Goal: Task Accomplishment & Management: Use online tool/utility

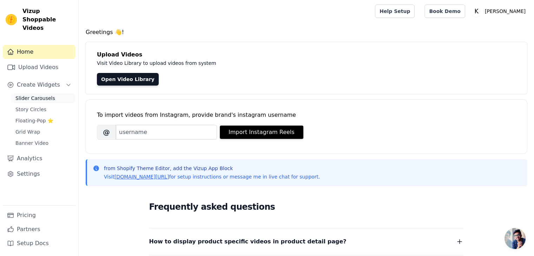
click at [39, 95] on span "Slider Carousels" at bounding box center [35, 98] width 40 height 7
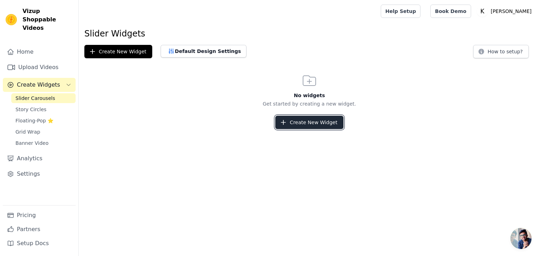
click at [301, 125] on button "Create New Widget" at bounding box center [309, 122] width 68 height 13
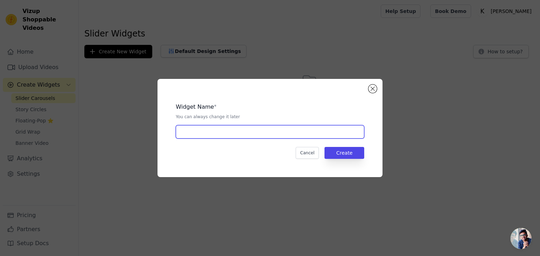
click at [235, 133] on input "text" at bounding box center [270, 131] width 188 height 13
type input "TRENDING PRODUCTS"
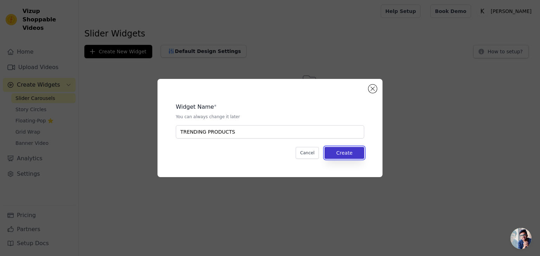
click at [352, 152] on button "Create" at bounding box center [344, 153] width 40 height 12
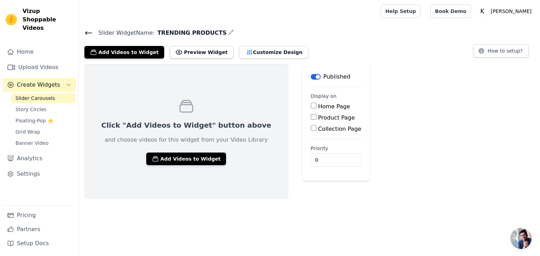
click at [311, 108] on div "Home Page" at bounding box center [336, 107] width 51 height 8
click at [311, 104] on input "Home Page" at bounding box center [314, 106] width 6 height 6
checkbox input "true"
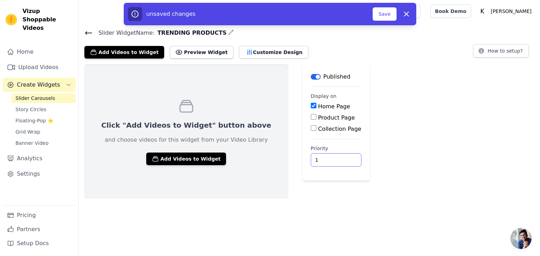
click at [313, 158] on input "1" at bounding box center [336, 160] width 51 height 13
type input "0"
click at [313, 161] on input "0" at bounding box center [336, 160] width 51 height 13
click at [177, 160] on button "Add Videos to Widget" at bounding box center [186, 159] width 80 height 13
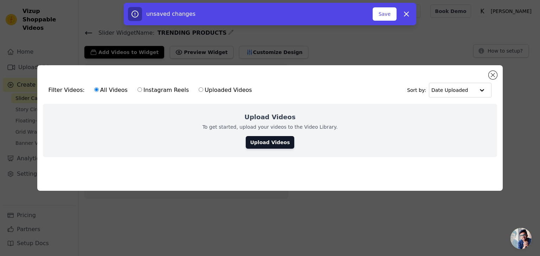
click at [152, 89] on label "Instagram Reels" at bounding box center [163, 90] width 52 height 9
click at [142, 89] on input "Instagram Reels" at bounding box center [139, 89] width 5 height 5
radio input "true"
click at [268, 142] on link "Upload Videos" at bounding box center [270, 142] width 48 height 13
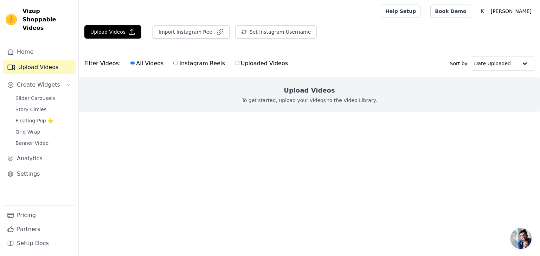
click at [197, 65] on label "Instagram Reels" at bounding box center [199, 63] width 52 height 9
click at [178, 65] on input "Instagram Reels" at bounding box center [175, 63] width 5 height 5
radio input "true"
click at [186, 31] on button "Import Instagram Reel" at bounding box center [190, 31] width 77 height 13
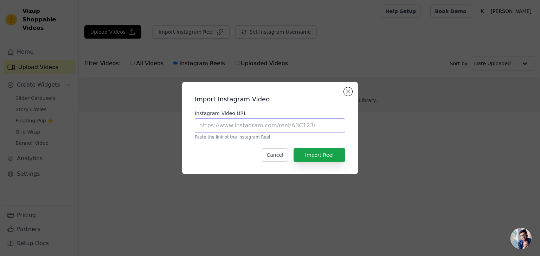
click at [230, 124] on input "Instagram Video URL" at bounding box center [270, 125] width 150 height 15
paste input "https://www.instagram.com/reel/DA3LLBqsVjM/?utm_source=ig_web_copy_link&igsh=Mz…"
type input "https://www.instagram.com/reel/DA3LLBqsVjM/?utm_source=ig_web_copy_link&igsh=Mz…"
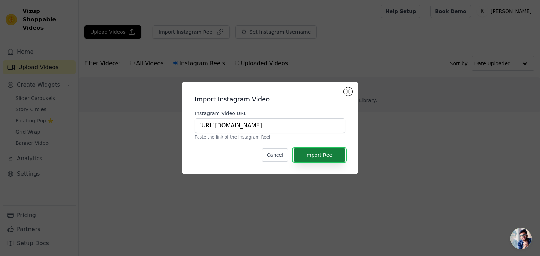
scroll to position [0, 0]
click at [322, 156] on button "Import Reel" at bounding box center [319, 155] width 52 height 13
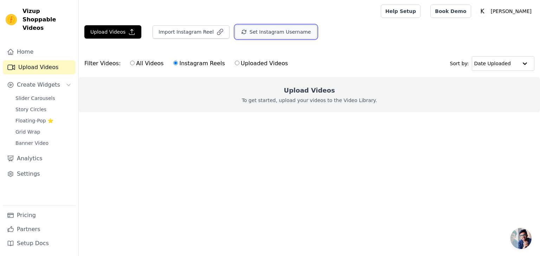
click at [272, 32] on button "Set Instagram Username" at bounding box center [276, 31] width 82 height 13
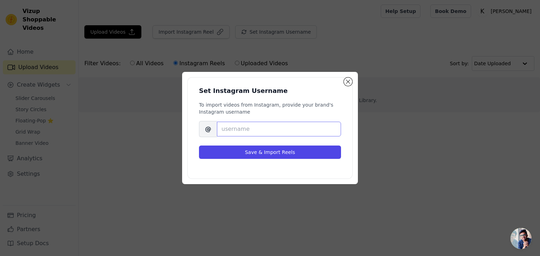
click at [259, 129] on input "Brand's Instagram Username" at bounding box center [279, 129] width 124 height 15
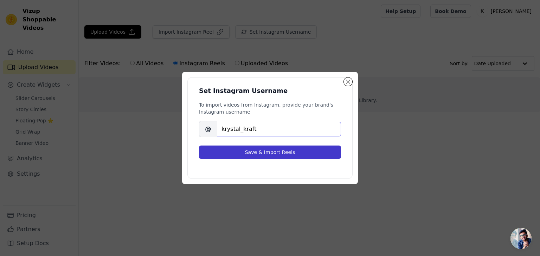
type input "krystal_kraft"
click at [264, 153] on button "Save & Import Reels" at bounding box center [270, 152] width 142 height 13
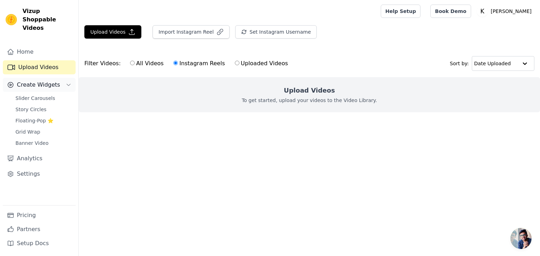
click at [47, 81] on span "Create Widgets" at bounding box center [38, 85] width 43 height 8
click at [52, 81] on span "Create Widgets" at bounding box center [38, 85] width 43 height 8
click at [139, 64] on label "All Videos" at bounding box center [147, 63] width 34 height 9
click at [135, 64] on input "All Videos" at bounding box center [132, 63] width 5 height 5
radio input "true"
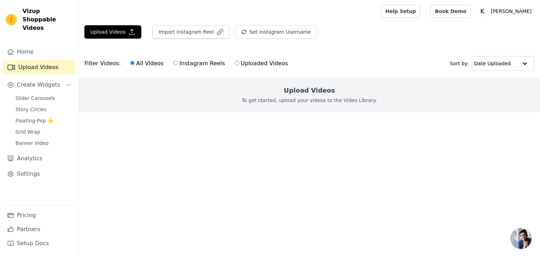
click at [174, 64] on label "Instagram Reels" at bounding box center [199, 63] width 52 height 9
click at [174, 64] on input "Instagram Reels" at bounding box center [175, 63] width 5 height 5
radio input "true"
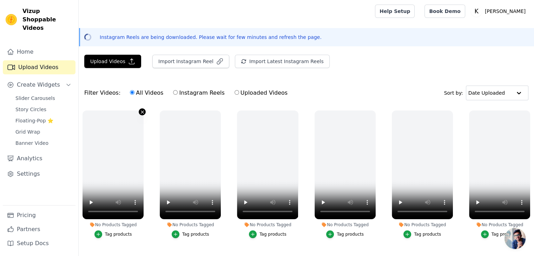
click at [140, 110] on icon "button" at bounding box center [142, 112] width 5 height 5
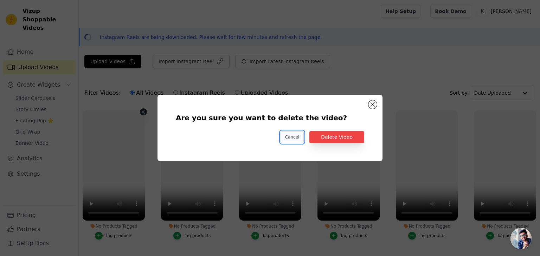
click at [298, 138] on button "Cancel" at bounding box center [292, 137] width 24 height 12
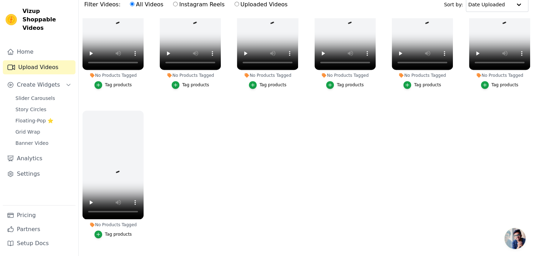
scroll to position [71, 0]
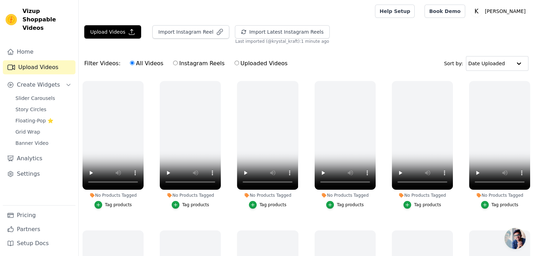
click at [202, 63] on label "Instagram Reels" at bounding box center [199, 63] width 52 height 9
click at [178, 63] on input "Instagram Reels" at bounding box center [175, 63] width 5 height 5
radio input "true"
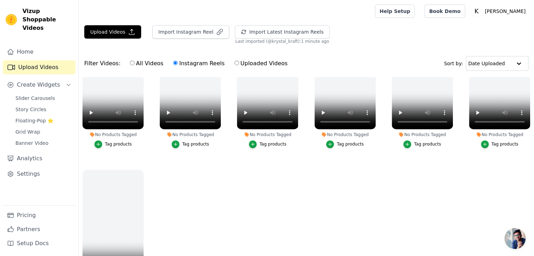
scroll to position [958, 0]
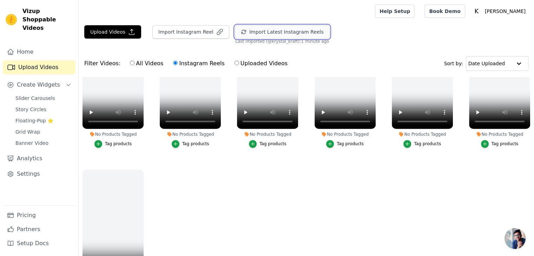
click at [256, 30] on button "Import Latest Instagram Reels" at bounding box center [282, 31] width 95 height 13
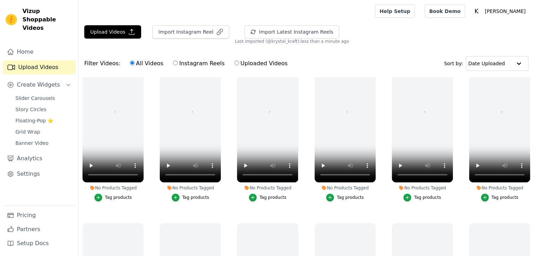
scroll to position [291, 0]
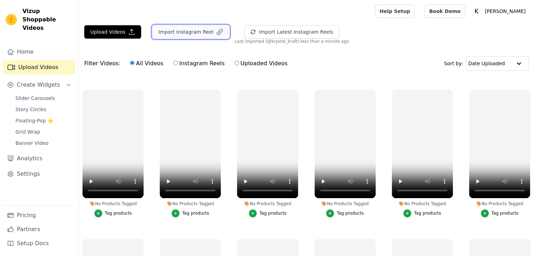
click at [187, 34] on button "Import Instagram Reel" at bounding box center [190, 31] width 77 height 13
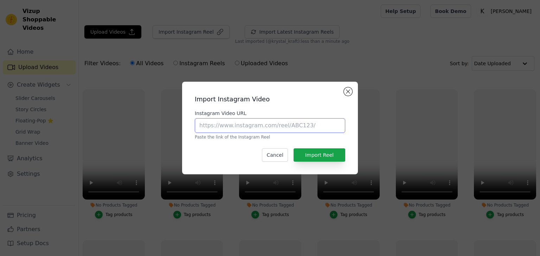
click at [259, 127] on input "Instagram Video URL" at bounding box center [270, 125] width 150 height 15
type input "[URL][DOMAIN_NAME]"
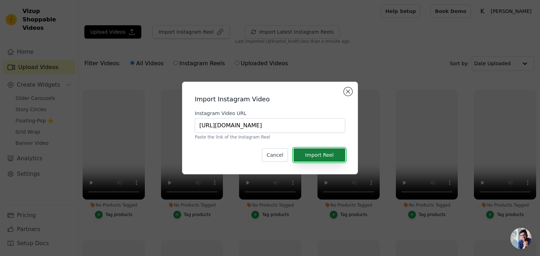
click at [323, 157] on button "Import Reel" at bounding box center [319, 155] width 52 height 13
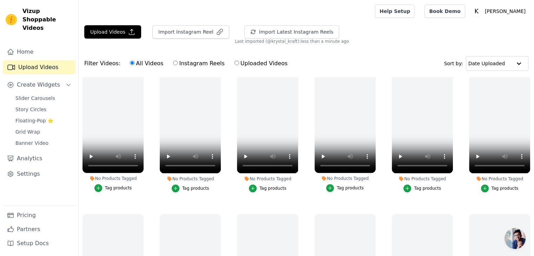
scroll to position [431, 0]
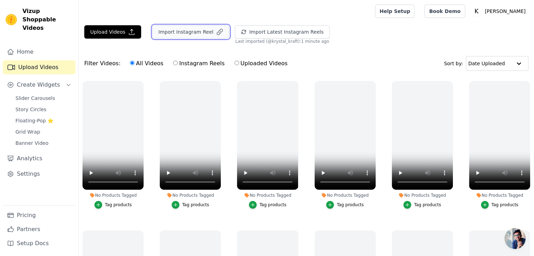
click at [197, 31] on button "Import Instagram Reel" at bounding box center [190, 31] width 77 height 13
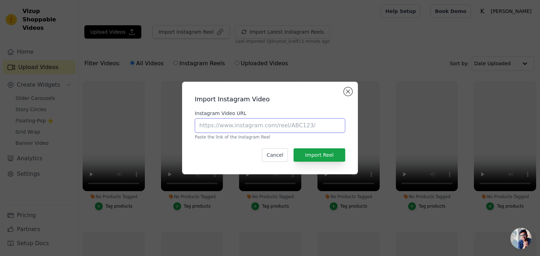
click at [241, 127] on input "Instagram Video URL" at bounding box center [270, 125] width 150 height 15
paste input "https://www.instagram.com/reel/DA36HTnsE30/?utm_source=ig_web_copy_link&igsh=Mz…"
type input "https://www.instagram.com/reel/DA36HTnsE30/?utm_source=ig_web_copy_link&igsh=Mz…"
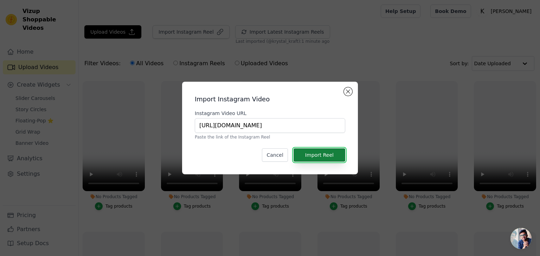
click at [312, 152] on button "Import Reel" at bounding box center [319, 155] width 52 height 13
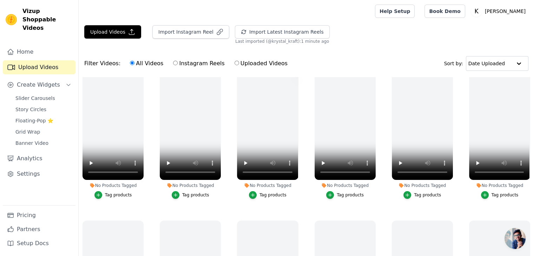
scroll to position [9, 0]
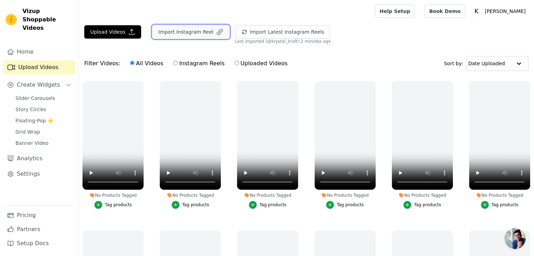
click at [198, 30] on button "Import Instagram Reel" at bounding box center [190, 31] width 77 height 13
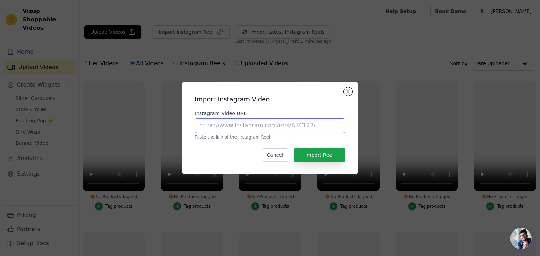
click at [260, 129] on input "Instagram Video URL" at bounding box center [270, 125] width 150 height 15
click at [271, 125] on input "Instagram Video URL" at bounding box center [270, 125] width 150 height 15
paste input "https://www.instagram.com/reel/DA36HTnsE30/?utm_source=ig_web_copy_link&igsh=Mz…"
type input "https://www.instagram.com/reel/DA36HTnsE30/?utm_source=ig_web_copy_link&igsh=Mz…"
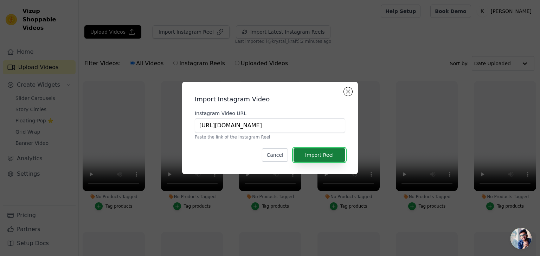
scroll to position [0, 0]
click at [322, 157] on button "Import Reel" at bounding box center [319, 155] width 52 height 13
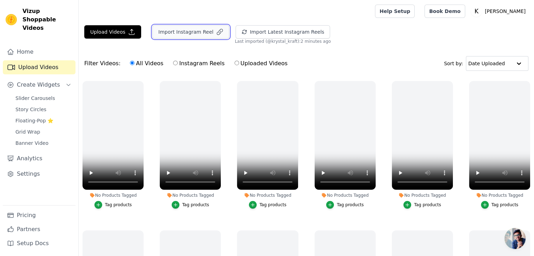
click at [191, 33] on button "Import Instagram Reel" at bounding box center [190, 31] width 77 height 13
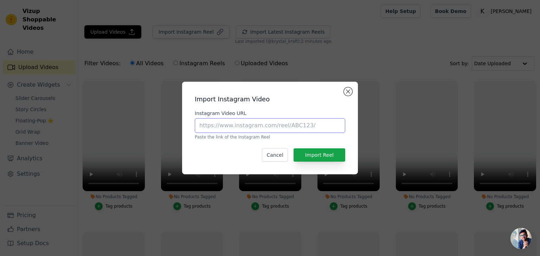
click at [267, 120] on input "Instagram Video URL" at bounding box center [270, 125] width 150 height 15
paste input "https://www.instagram.com/reel/C8UXAxqSniz/?utm_source=ig_web_copy_link&igsh=Mz…"
type input "https://www.instagram.com/reel/C8UXAxqSniz/?utm_source=ig_web_copy_link&igsh=Mz…"
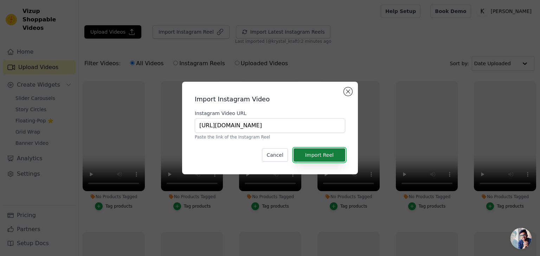
scroll to position [0, 0]
click at [319, 155] on button "Import Reel" at bounding box center [319, 155] width 52 height 13
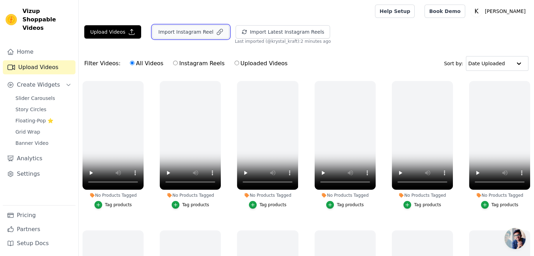
click at [195, 31] on button "Import Instagram Reel" at bounding box center [190, 31] width 77 height 13
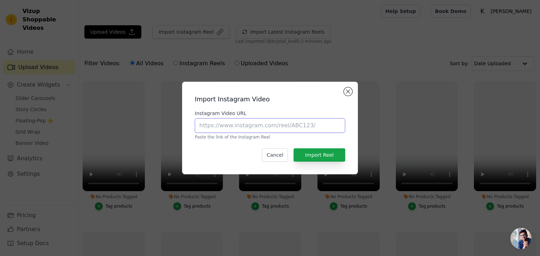
click at [266, 125] on input "Instagram Video URL" at bounding box center [270, 125] width 150 height 15
paste input "https://www.instagram.com/reel/C8UXAxqSniz/?utm_source=ig_web_copy_link&igsh=Mz…"
type input "https://www.instagram.com/reel/C8UXAxqSniz/?utm_source=ig_web_copy_link&igsh=Mz…"
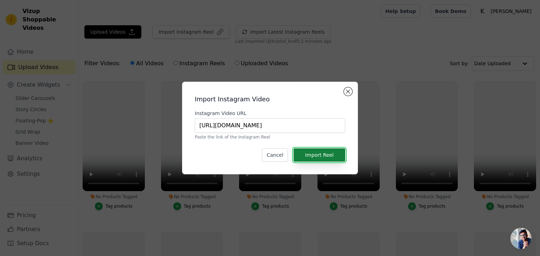
scroll to position [0, 0]
click at [331, 152] on button "Import Reel" at bounding box center [319, 155] width 52 height 13
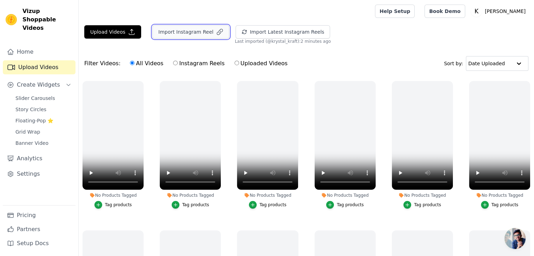
click at [178, 27] on button "Import Instagram Reel" at bounding box center [190, 31] width 77 height 13
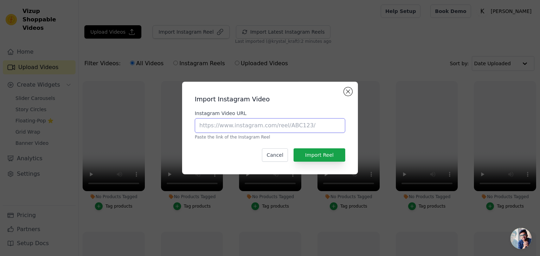
click at [259, 125] on input "Instagram Video URL" at bounding box center [270, 125] width 150 height 15
paste input "https://www.instagram.com/reel/C4oB2GKLO4K/?utm_source=ig_web_copy_link&igsh=Mz…"
type input "https://www.instagram.com/reel/C4oB2GKLO4K/?utm_source=ig_web_copy_link&igsh=Mz…"
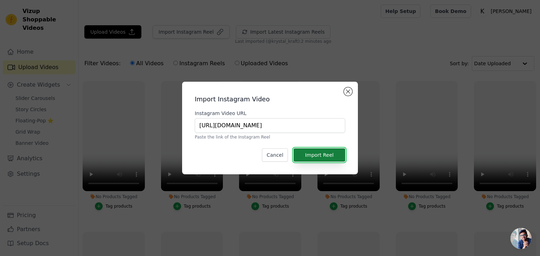
click at [323, 156] on button "Import Reel" at bounding box center [319, 155] width 52 height 13
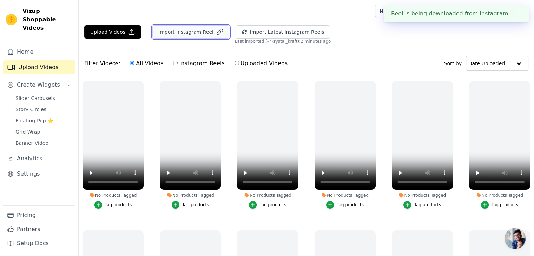
click at [194, 32] on button "Import Instagram Reel" at bounding box center [190, 31] width 77 height 13
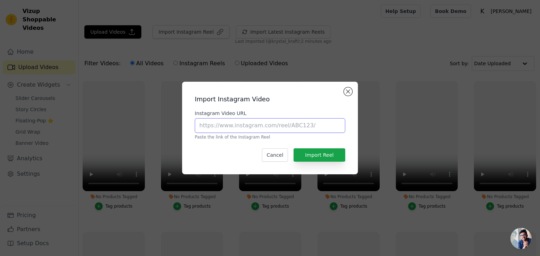
click at [241, 123] on input "Instagram Video URL" at bounding box center [270, 125] width 150 height 15
paste input "https://www.instagram.com/reel/C4oB2GKLO4K/?utm_source=ig_web_copy_link&igsh=Mz…"
type input "https://www.instagram.com/reel/C4oB2GKLO4K/?utm_source=ig_web_copy_link&igsh=Mz…"
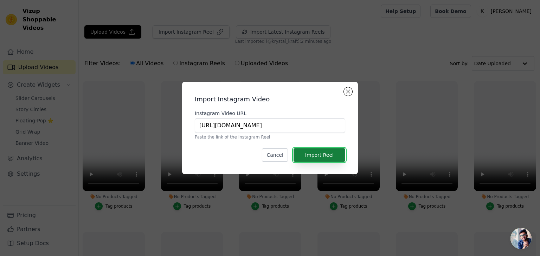
click at [320, 156] on button "Import Reel" at bounding box center [319, 155] width 52 height 13
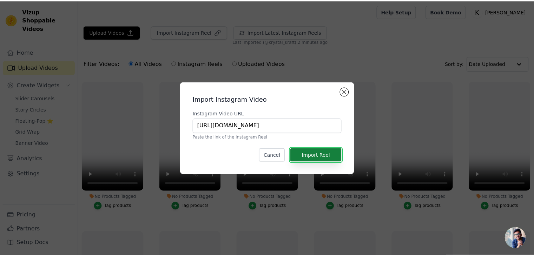
scroll to position [0, 0]
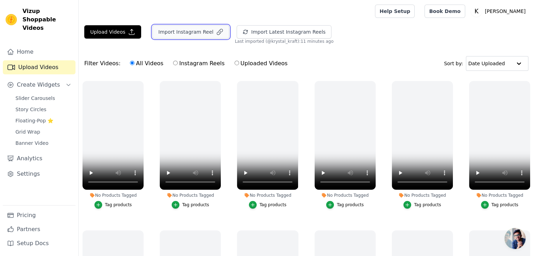
click at [196, 26] on button "Import Instagram Reel" at bounding box center [190, 31] width 77 height 13
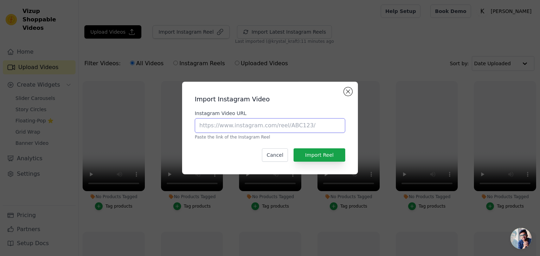
click at [235, 125] on input "Instagram Video URL" at bounding box center [270, 125] width 150 height 15
paste input "[URL][DOMAIN_NAME]"
type input "[URL][DOMAIN_NAME]"
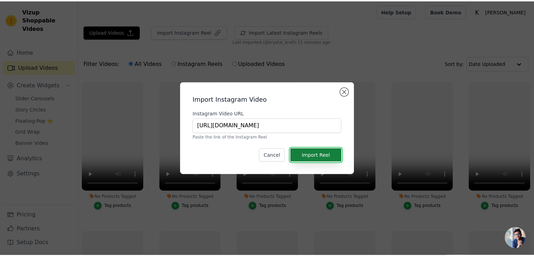
scroll to position [0, 0]
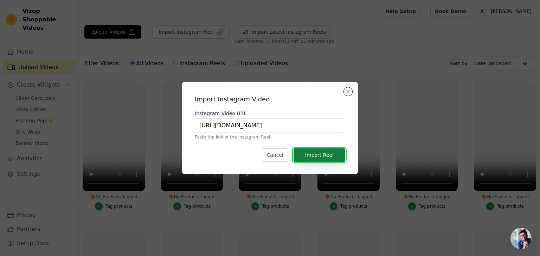
click at [323, 156] on button "Import Reel" at bounding box center [319, 155] width 52 height 13
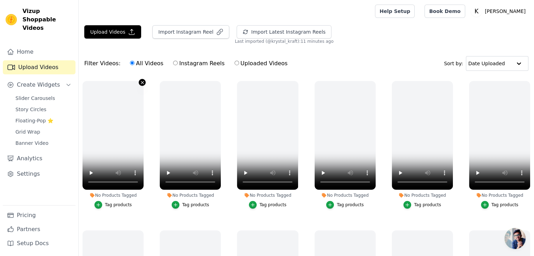
click at [140, 82] on icon "button" at bounding box center [142, 82] width 5 height 5
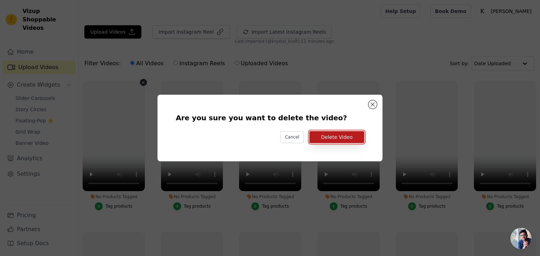
click at [334, 137] on button "Delete Video" at bounding box center [336, 137] width 55 height 12
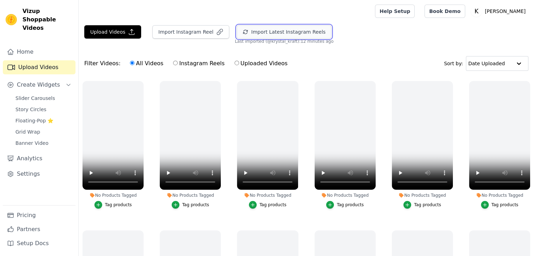
click at [269, 34] on button "Import Latest Instagram Reels" at bounding box center [284, 31] width 95 height 13
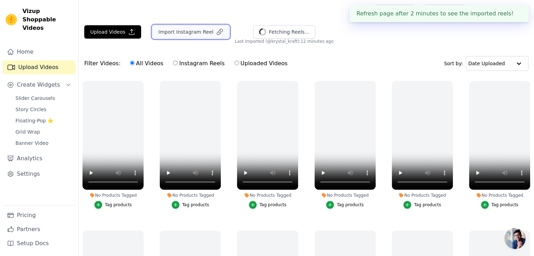
click at [170, 32] on button "Import Instagram Reel" at bounding box center [190, 31] width 77 height 13
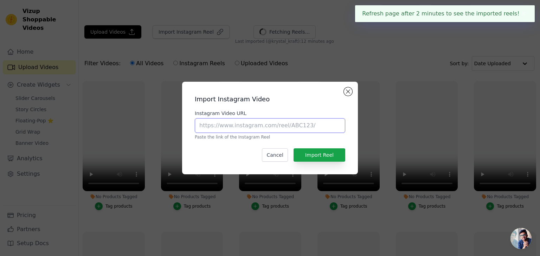
click at [247, 128] on input "Instagram Video URL" at bounding box center [270, 125] width 150 height 15
paste input "https://www.instagram.com/reel/CxsD9wdL_Uf/?utm_source=ig_web_copy_link&igsh=Mz…"
type input "https://www.instagram.com/reel/CxsD9wdL_Uf/?utm_source=ig_web_copy_link&igsh=Mz…"
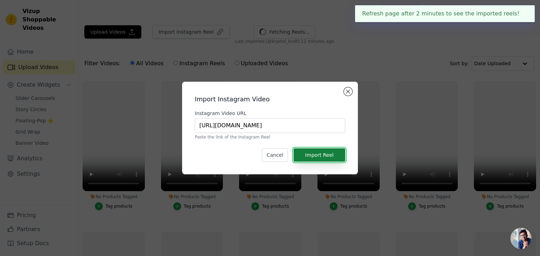
click at [318, 155] on button "Import Reel" at bounding box center [319, 155] width 52 height 13
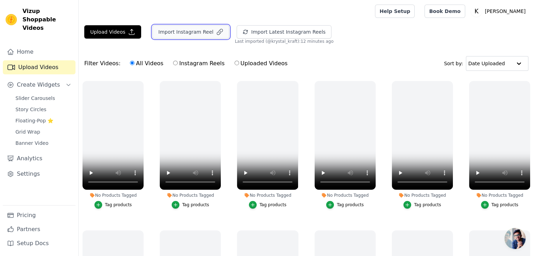
click at [177, 31] on button "Import Instagram Reel" at bounding box center [190, 31] width 77 height 13
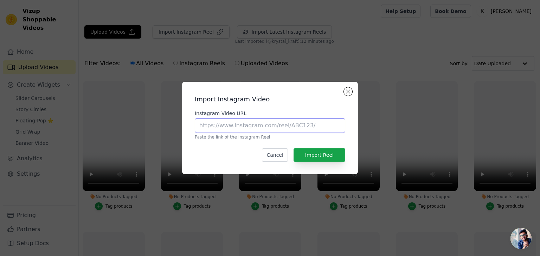
click at [249, 128] on input "Instagram Video URL" at bounding box center [270, 125] width 150 height 15
paste input "https://www.instagram.com/reel/Cu9kY-Isdaz/?utm_source=ig_web_copy_link&igsh=Mz…"
type input "https://www.instagram.com/reel/Cu9kY-Isdaz/?utm_source=ig_web_copy_link&igsh=Mz…"
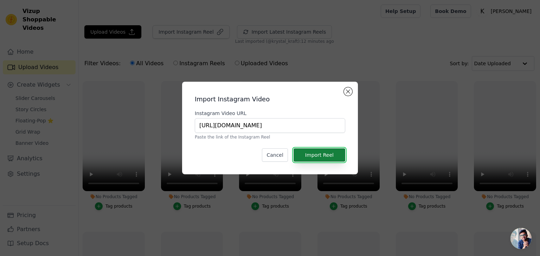
click at [332, 154] on button "Import Reel" at bounding box center [319, 155] width 52 height 13
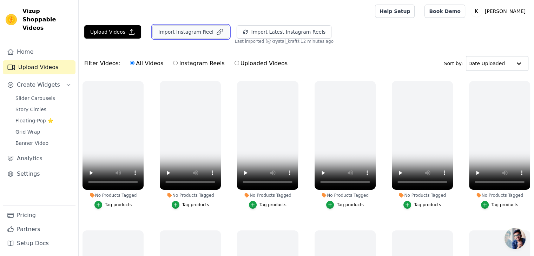
click at [184, 34] on button "Import Instagram Reel" at bounding box center [190, 31] width 77 height 13
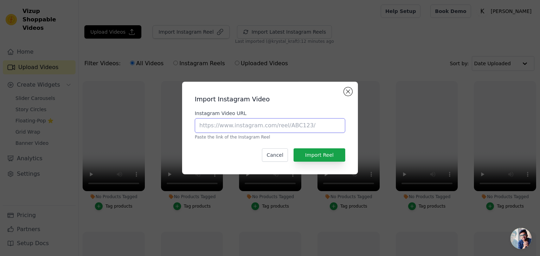
click at [273, 123] on input "Instagram Video URL" at bounding box center [270, 125] width 150 height 15
paste input "https://www.instagram.com/reel/Cuw49oRNgzU/?utm_source=ig_web_copy_link&igsh=Mz…"
type input "https://www.instagram.com/reel/Cuw49oRNgzU/?utm_source=ig_web_copy_link&igsh=Mz…"
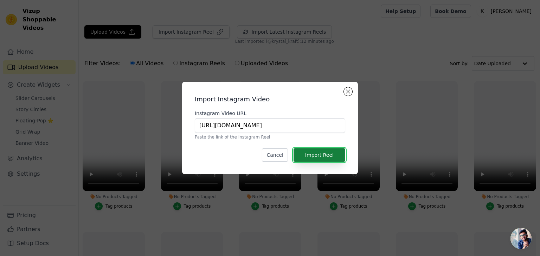
click at [326, 152] on button "Import Reel" at bounding box center [319, 155] width 52 height 13
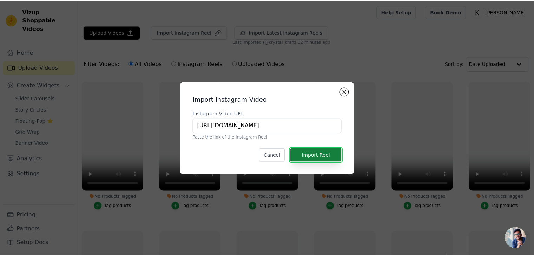
scroll to position [0, 0]
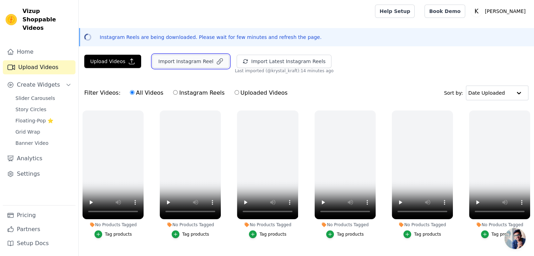
click at [201, 63] on button "Import Instagram Reel" at bounding box center [190, 61] width 77 height 13
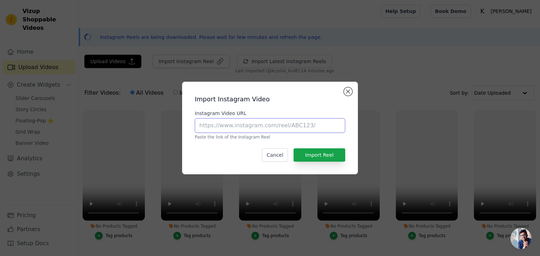
click at [252, 121] on input "Instagram Video URL" at bounding box center [270, 125] width 150 height 15
paste input "[URL][DOMAIN_NAME]"
type input "[URL][DOMAIN_NAME]"
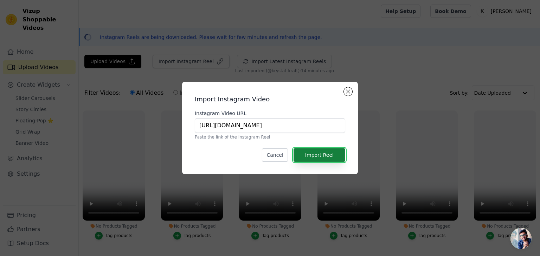
click at [326, 151] on button "Import Reel" at bounding box center [319, 155] width 52 height 13
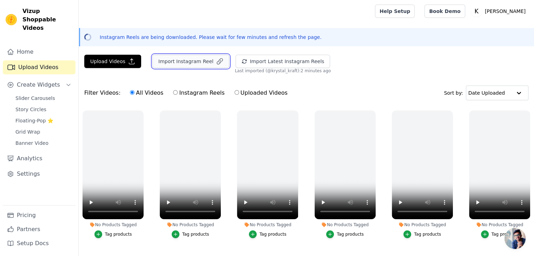
click at [183, 58] on button "Import Instagram Reel" at bounding box center [190, 61] width 77 height 13
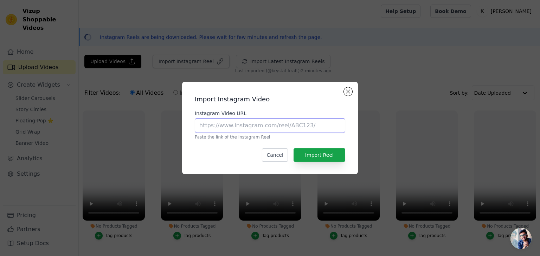
click at [229, 124] on input "Instagram Video URL" at bounding box center [270, 125] width 150 height 15
paste input "[URL][DOMAIN_NAME]"
type input "https://www.instagram.com/reel/Cq7N69zxcQT/?utm_source=ig_web_copy_link&igsh=Mz…"
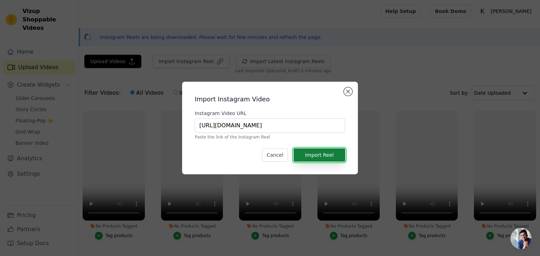
click at [314, 155] on button "Import Reel" at bounding box center [319, 155] width 52 height 13
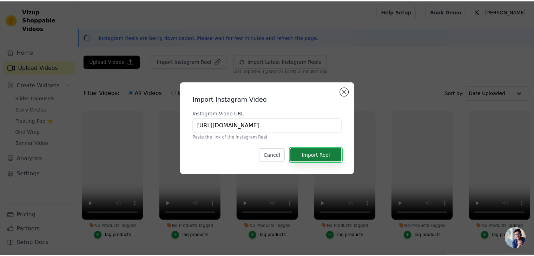
scroll to position [0, 0]
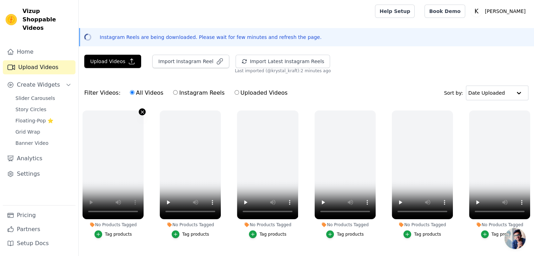
click at [141, 111] on icon "button" at bounding box center [142, 112] width 3 height 3
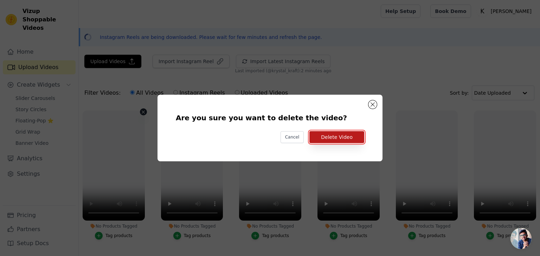
click at [333, 138] on button "Delete Video" at bounding box center [336, 137] width 55 height 12
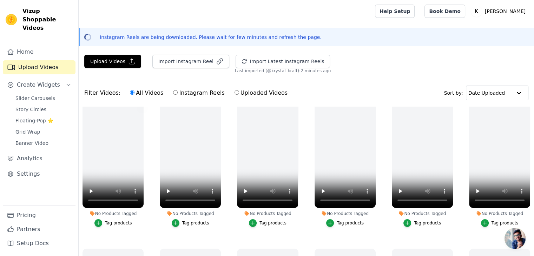
scroll to position [316, 0]
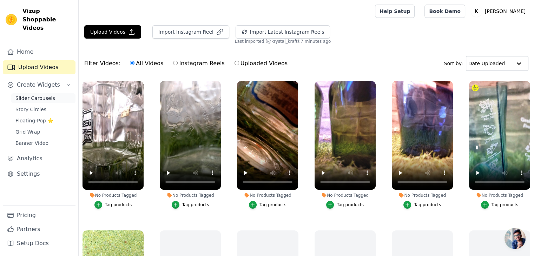
click at [41, 95] on span "Slider Carousels" at bounding box center [35, 98] width 40 height 7
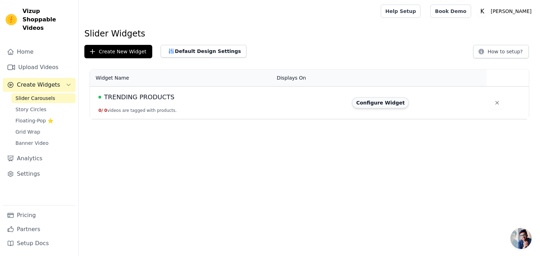
click at [383, 104] on button "Configure Widget" at bounding box center [380, 102] width 57 height 11
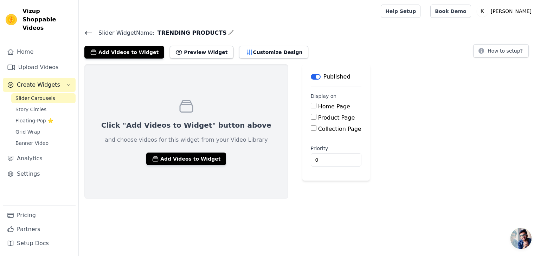
click at [318, 106] on label "Home Page" at bounding box center [334, 106] width 32 height 7
click at [311, 106] on input "Home Page" at bounding box center [314, 106] width 6 height 6
checkbox input "true"
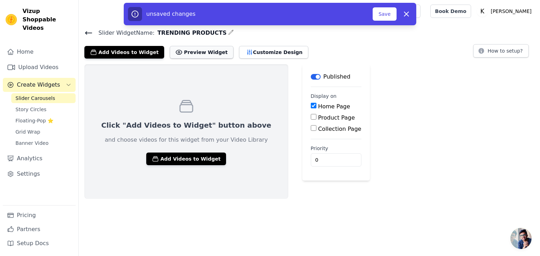
click at [185, 49] on button "Preview Widget" at bounding box center [201, 52] width 63 height 13
click at [312, 156] on input "1" at bounding box center [336, 160] width 51 height 13
click at [312, 156] on input "21" at bounding box center [336, 160] width 51 height 13
click at [312, 156] on input "22" at bounding box center [336, 160] width 51 height 13
type input "6"
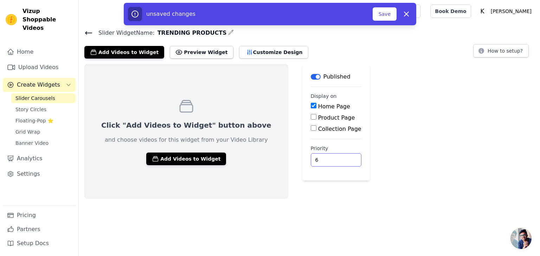
click at [312, 162] on input "6" at bounding box center [336, 160] width 51 height 13
click at [185, 157] on button "Add Videos to Widget" at bounding box center [186, 159] width 80 height 13
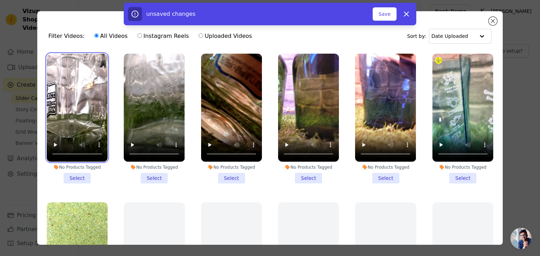
click at [85, 117] on video at bounding box center [77, 108] width 61 height 108
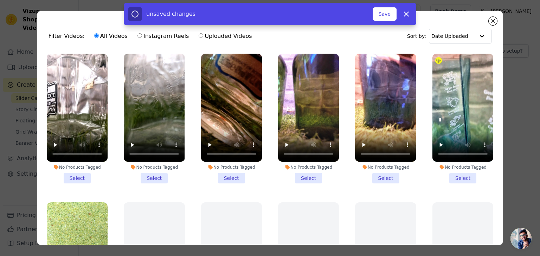
click at [493, 20] on div "unsaved changes Save Dismiss" at bounding box center [270, 14] width 540 height 22
click at [407, 16] on icon "button" at bounding box center [406, 14] width 8 height 8
checkbox input "false"
type input "0"
click at [403, 14] on icon at bounding box center [406, 14] width 8 height 8
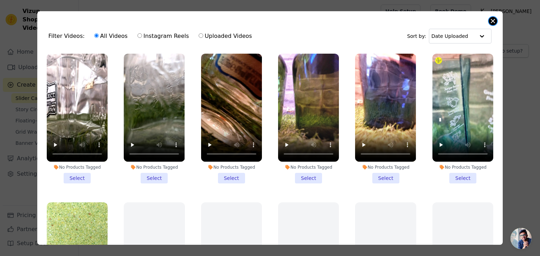
click at [492, 22] on button "Close modal" at bounding box center [492, 21] width 8 height 8
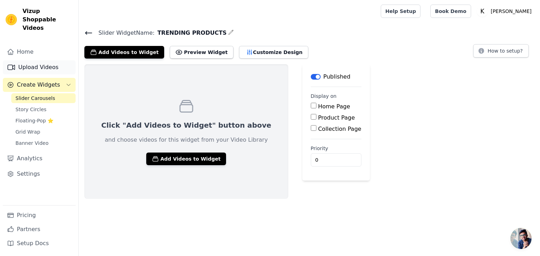
click at [40, 60] on link "Upload Videos" at bounding box center [39, 67] width 73 height 14
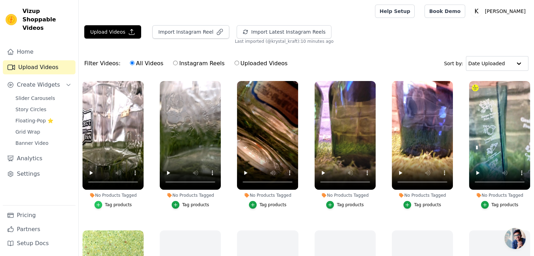
click at [100, 205] on icon "button" at bounding box center [98, 205] width 5 height 5
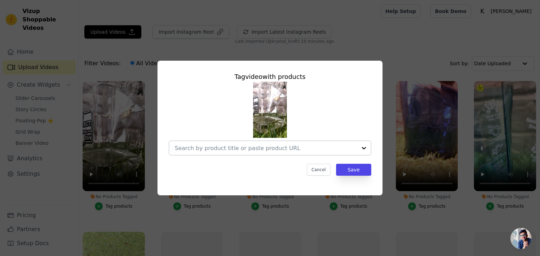
click at [308, 149] on input "No Products Tagged Tag video with products Cancel Save Tag products" at bounding box center [266, 148] width 182 height 7
click at [320, 170] on button "Cancel" at bounding box center [319, 170] width 24 height 12
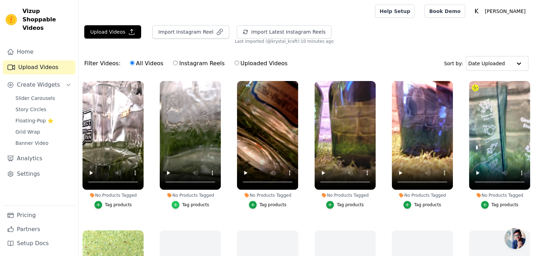
click at [178, 205] on icon "button" at bounding box center [175, 205] width 5 height 5
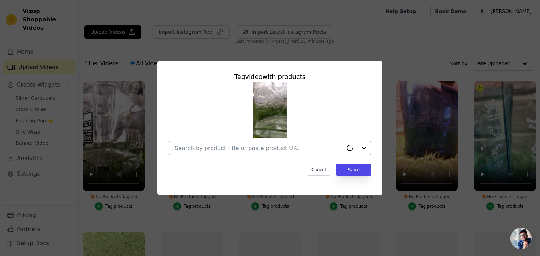
click at [242, 147] on input "No Products Tagged Tag video with products Option undefined, selected. Cancel S…" at bounding box center [259, 148] width 168 height 7
click at [225, 146] on input "No Products Tagged Tag video with products Cancel Save Tag products" at bounding box center [259, 148] width 168 height 7
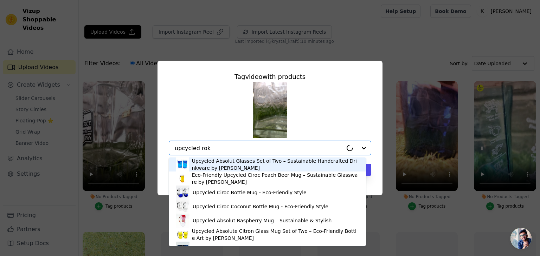
type input "upcycled roku"
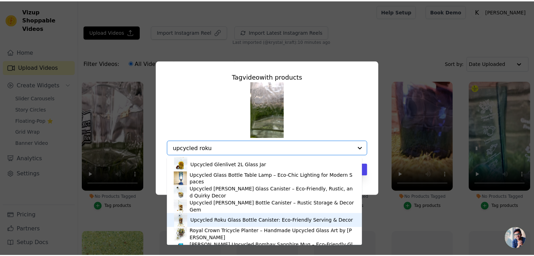
scroll to position [80, 0]
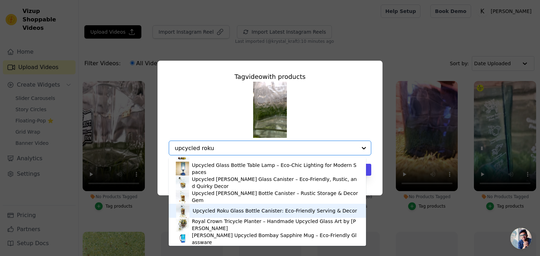
click at [208, 212] on div "Upcycled Roku Glass Bottle Canister: Eco-Friendly Serving & Decor" at bounding box center [275, 211] width 164 height 7
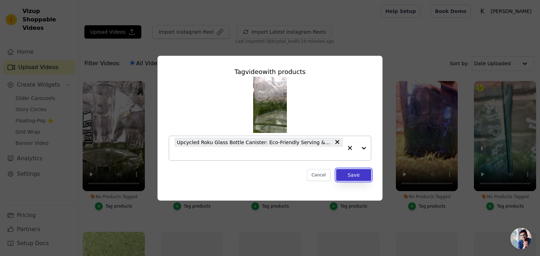
click at [353, 176] on button "Save" at bounding box center [353, 175] width 35 height 12
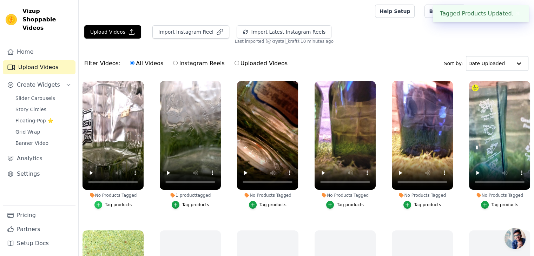
click at [100, 204] on icon "button" at bounding box center [98, 204] width 3 height 3
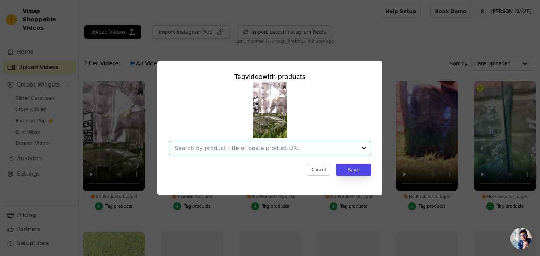
click at [253, 150] on input "No Products Tagged Tag video with products Option undefined, selected. Select i…" at bounding box center [266, 148] width 182 height 7
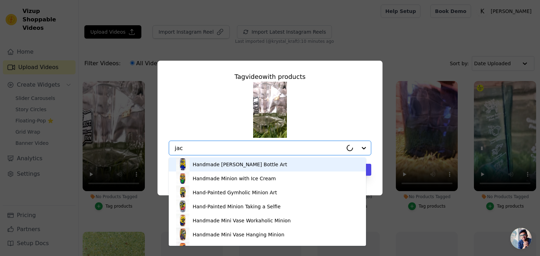
type input "jack"
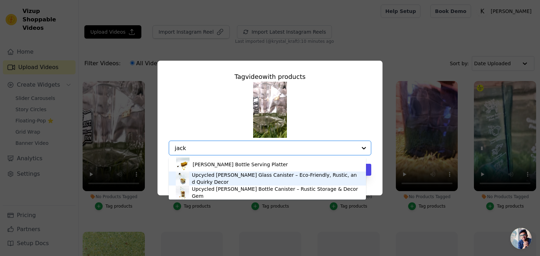
click at [211, 178] on div "Upcycled [PERSON_NAME] Glass Canister – Eco-Friendly, Rustic, and Quirky Decor" at bounding box center [275, 179] width 167 height 14
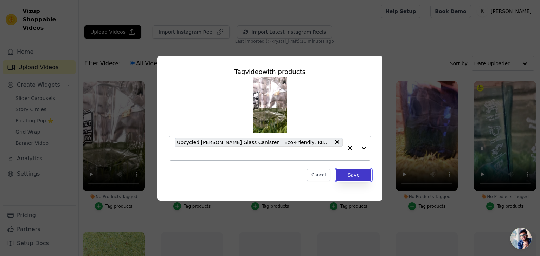
click at [356, 175] on button "Save" at bounding box center [353, 175] width 35 height 12
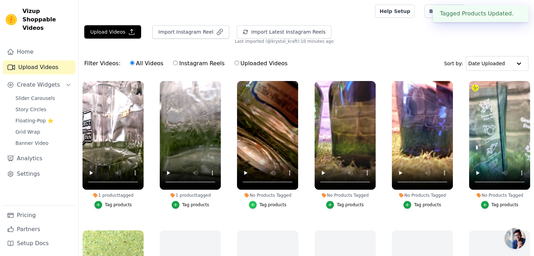
click at [254, 205] on icon "button" at bounding box center [252, 205] width 5 height 5
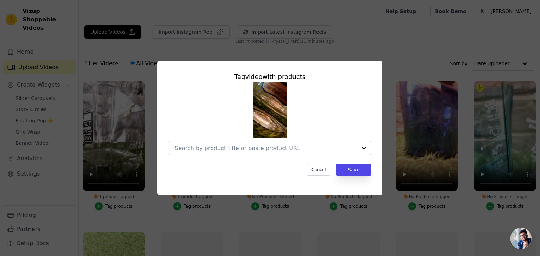
click at [267, 148] on input "No Products Tagged Tag video with products Cancel Save Tag products" at bounding box center [266, 148] width 182 height 7
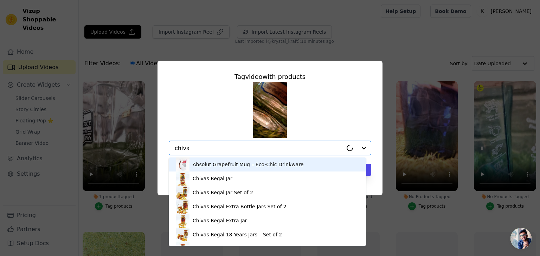
type input "chivas"
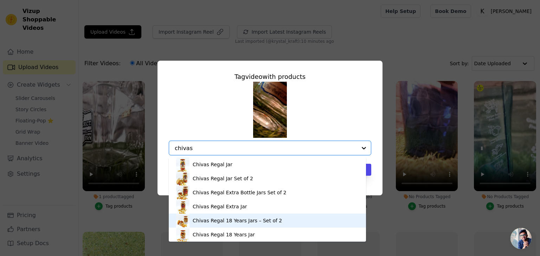
click at [249, 222] on div "Chivas Regal 18 Years Jars – Set of 2" at bounding box center [237, 220] width 89 height 7
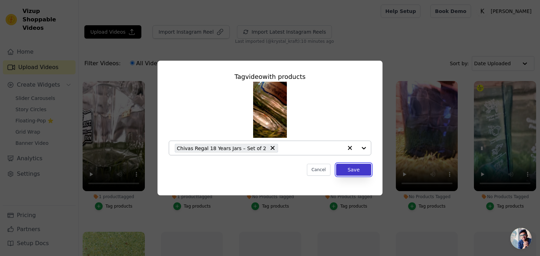
click at [358, 171] on button "Save" at bounding box center [353, 170] width 35 height 12
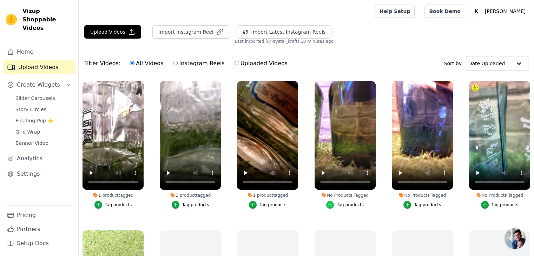
click at [330, 203] on icon "button" at bounding box center [330, 204] width 3 height 3
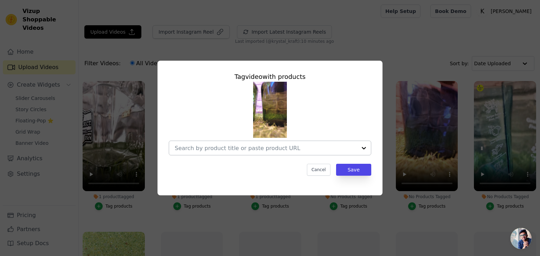
click at [254, 148] on input "No Products Tagged Tag video with products Cancel Save Tag products" at bounding box center [266, 148] width 182 height 7
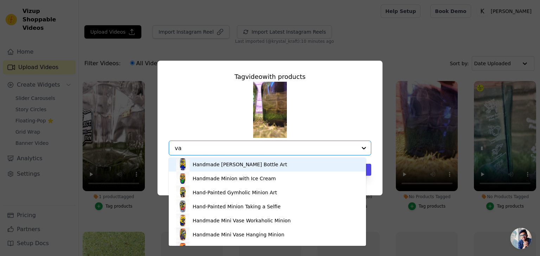
type input "vat"
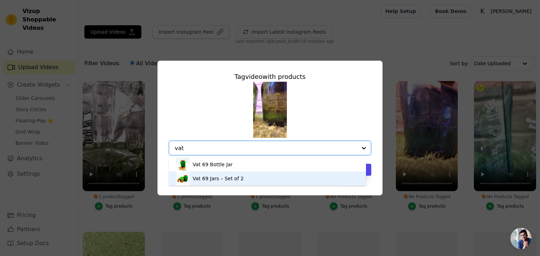
click at [212, 181] on div "Vat 69 Jars – Set of 2" at bounding box center [218, 178] width 51 height 7
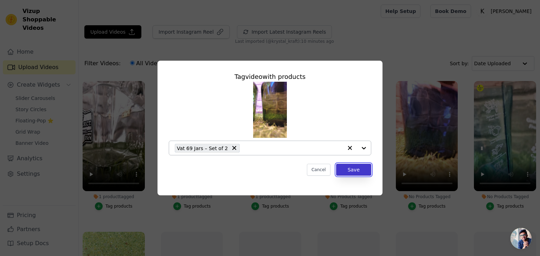
click at [354, 171] on button "Save" at bounding box center [353, 170] width 35 height 12
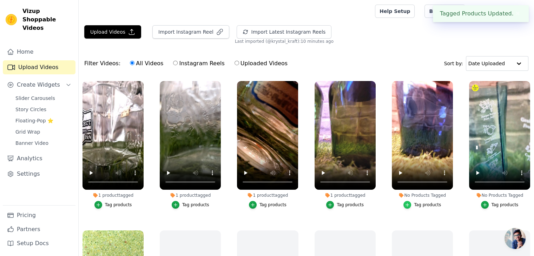
click at [405, 204] on icon "button" at bounding box center [407, 205] width 5 height 5
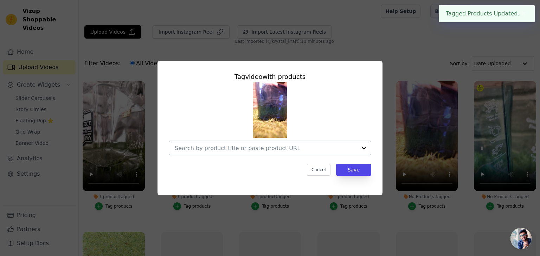
click at [286, 148] on input "No Products Tagged Tag video with products Cancel Save Tag products" at bounding box center [266, 148] width 182 height 7
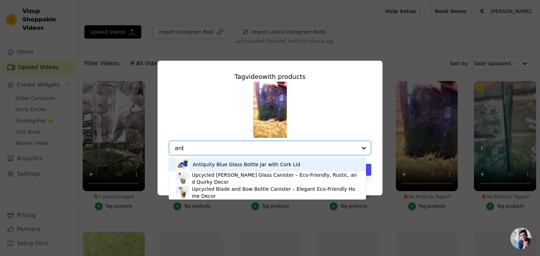
type input "anti"
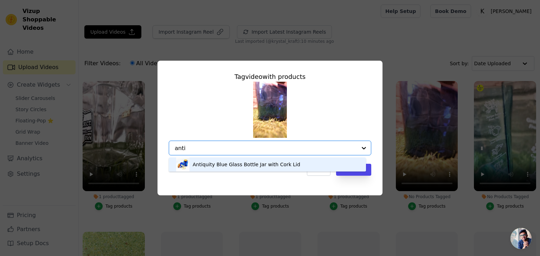
click at [271, 167] on div "Antiquity Blue Glass Bottle Jar with Cork Lid" at bounding box center [246, 164] width 107 height 7
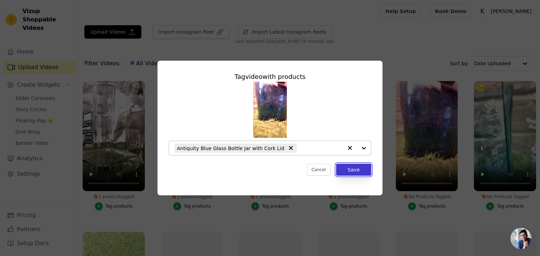
click at [360, 171] on button "Save" at bounding box center [353, 170] width 35 height 12
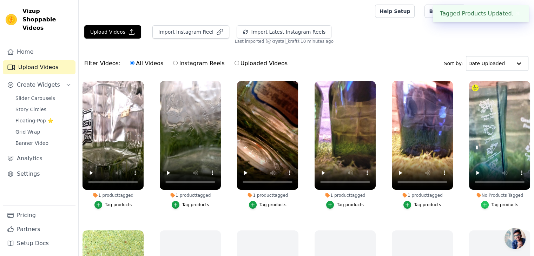
click at [484, 204] on icon "button" at bounding box center [484, 204] width 3 height 3
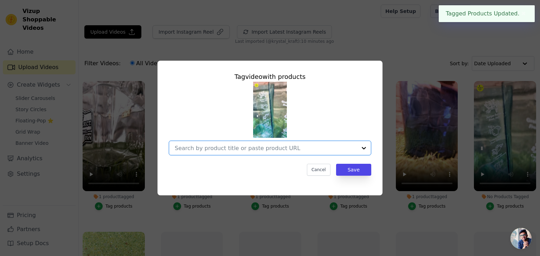
click at [227, 150] on input "No Products Tagged Tag video with products Option undefined, selected. Select i…" at bounding box center [266, 148] width 182 height 7
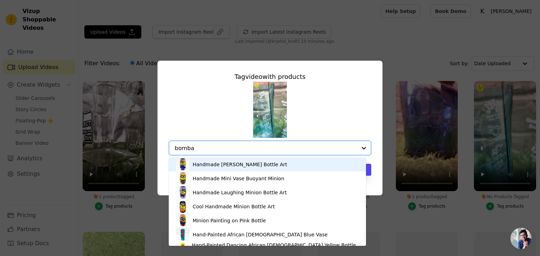
type input "[GEOGRAPHIC_DATA]"
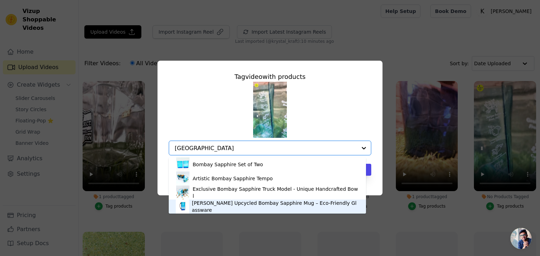
click at [221, 209] on div "[PERSON_NAME] Upcycled Bombay Sapphire Mug – Eco-Friendly Glassware" at bounding box center [275, 207] width 167 height 14
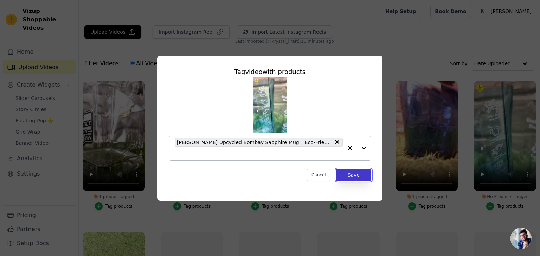
click at [353, 176] on button "Save" at bounding box center [353, 175] width 35 height 12
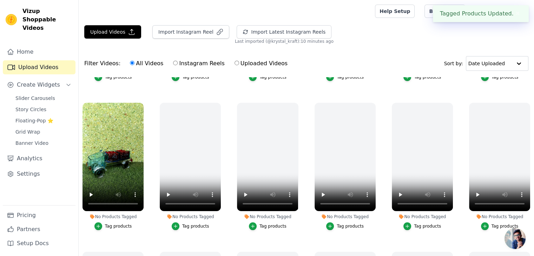
scroll to position [141, 0]
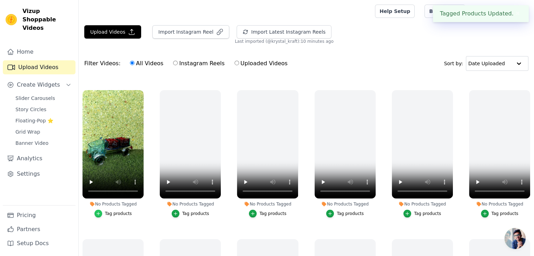
click at [99, 213] on icon "button" at bounding box center [98, 214] width 3 height 3
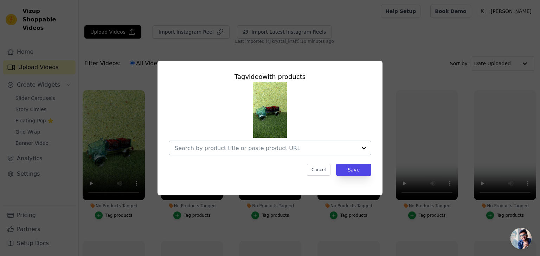
click at [233, 151] on input "No Products Tagged Tag video with products Cancel Save Tag products" at bounding box center [266, 148] width 182 height 7
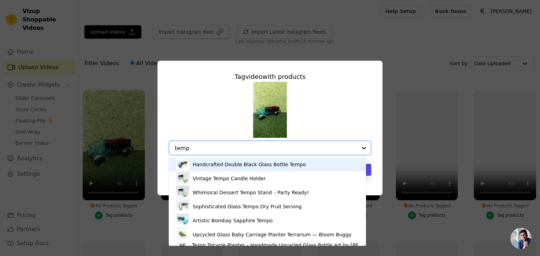
type input "tempo"
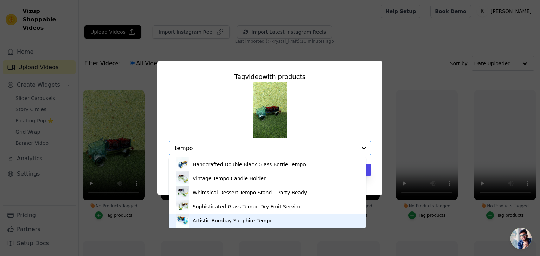
click at [207, 221] on div "Artistic Bombay Sapphire Tempo" at bounding box center [233, 220] width 80 height 7
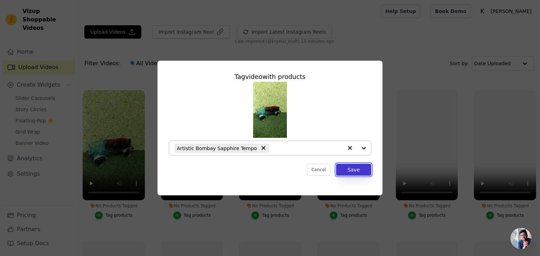
click at [357, 172] on button "Save" at bounding box center [353, 170] width 35 height 12
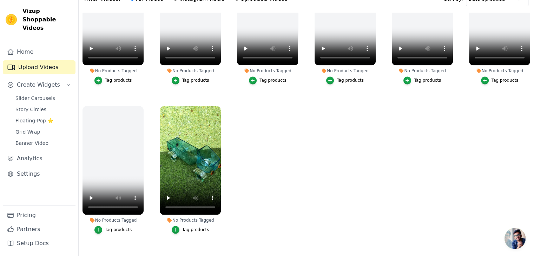
scroll to position [70, 0]
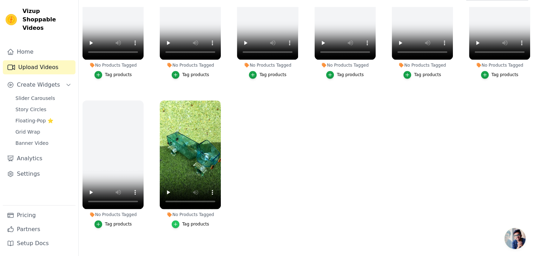
click at [174, 222] on icon "button" at bounding box center [175, 224] width 5 height 5
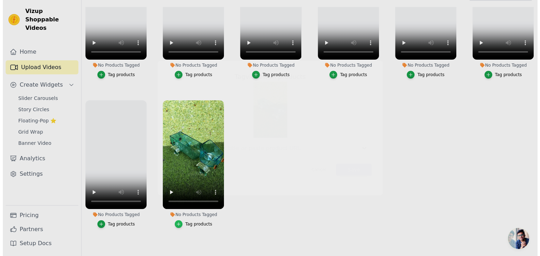
scroll to position [1118, 0]
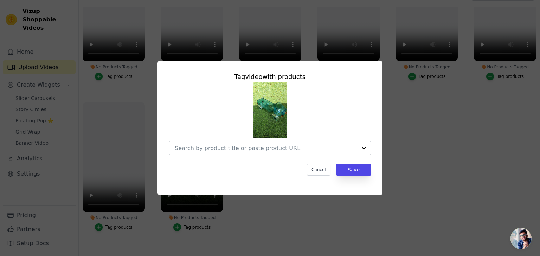
click at [249, 148] on input "No Products Tagged Tag video with products Cancel Save Tag products" at bounding box center [266, 148] width 182 height 7
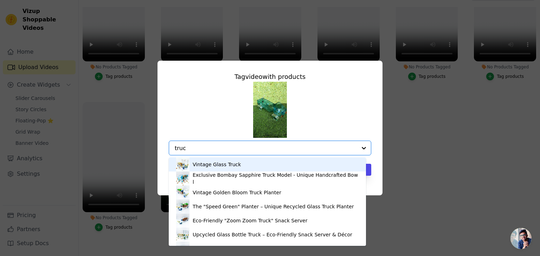
type input "truck"
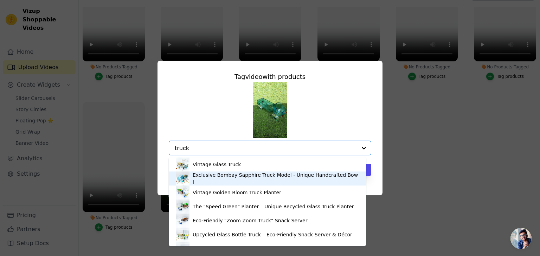
click at [236, 180] on div "Exclusive Bombay Sapphire Truck Model - Unique Handcrafted Bowl" at bounding box center [276, 179] width 166 height 14
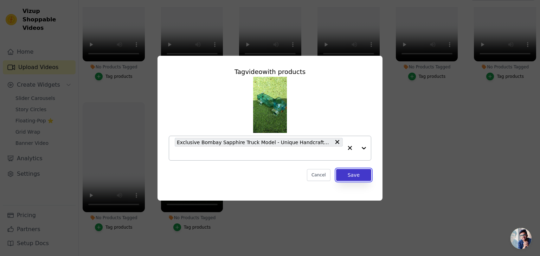
click at [353, 175] on button "Save" at bounding box center [353, 175] width 35 height 12
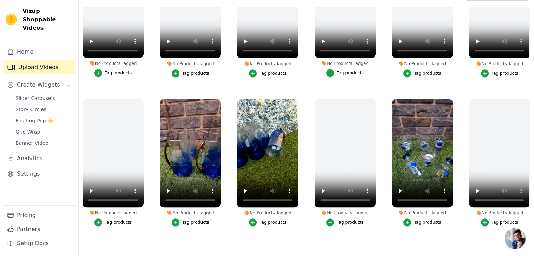
scroll to position [509, 0]
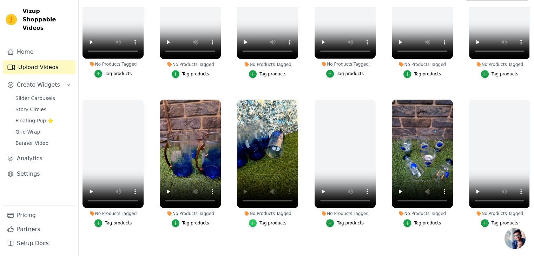
click at [253, 221] on icon "button" at bounding box center [252, 223] width 5 height 5
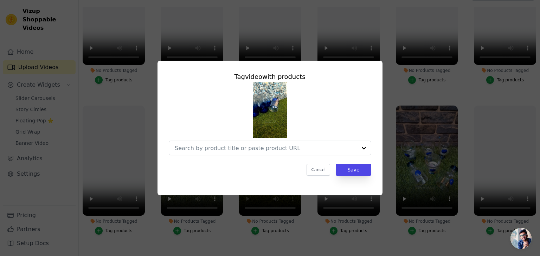
scroll to position [514, 0]
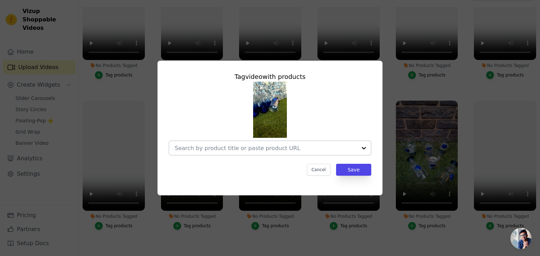
click at [258, 150] on input "No Products Tagged Tag video with products Cancel Save Tag products" at bounding box center [266, 148] width 182 height 7
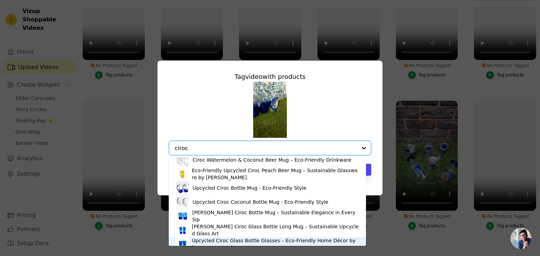
scroll to position [0, 0]
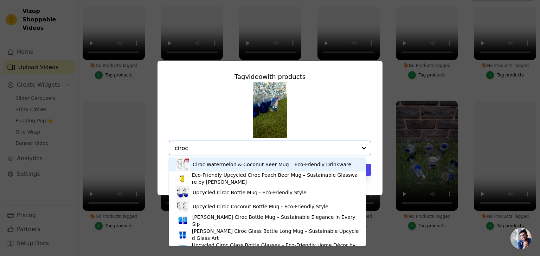
type input "ciroc"
click at [341, 87] on div "Ciroc Watermelon & Coconut Beer Mug – Eco-Friendly Drinkware Eco-Friendly Upcyc…" at bounding box center [270, 119] width 202 height 74
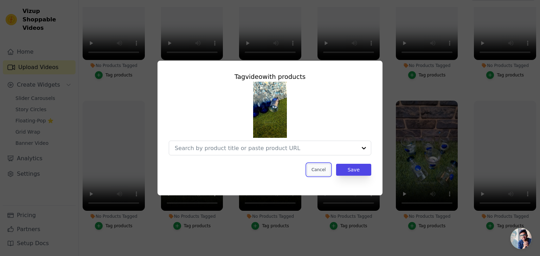
click at [325, 173] on button "Cancel" at bounding box center [319, 170] width 24 height 12
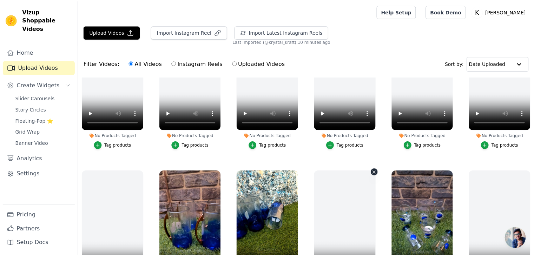
scroll to position [509, 0]
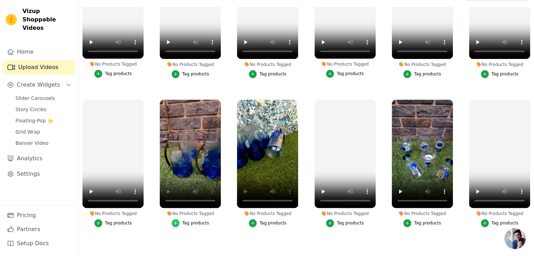
click at [177, 221] on icon "button" at bounding box center [175, 223] width 5 height 5
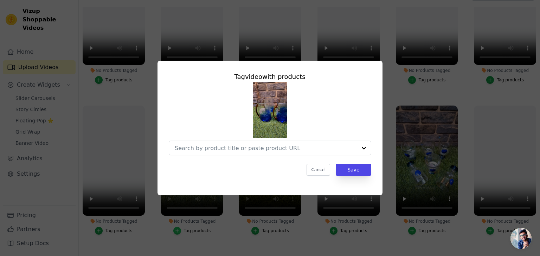
scroll to position [514, 0]
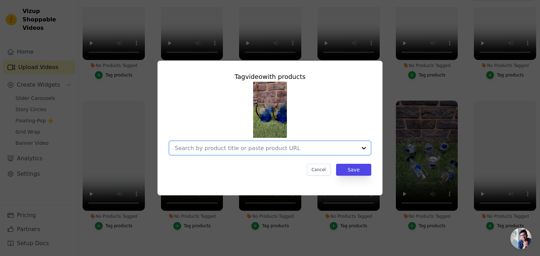
click at [217, 149] on input "No Products Tagged Tag video with products Option undefined, selected. Select i…" at bounding box center [266, 148] width 182 height 7
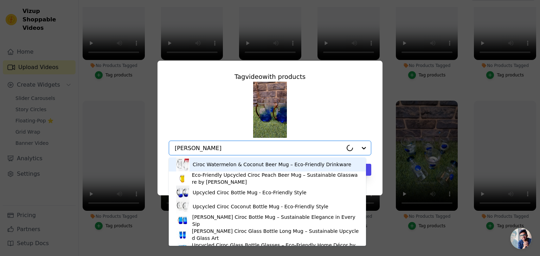
type input "ciroc"
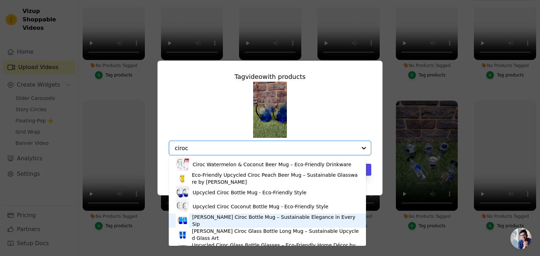
click at [209, 221] on div "[PERSON_NAME] Ciroc Bottle Mug – Sustainable Elegance in Every Sip" at bounding box center [275, 221] width 167 height 14
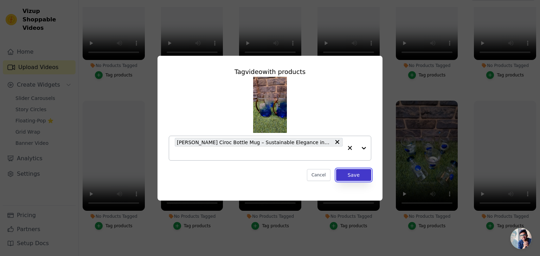
click at [350, 177] on button "Save" at bounding box center [353, 175] width 35 height 12
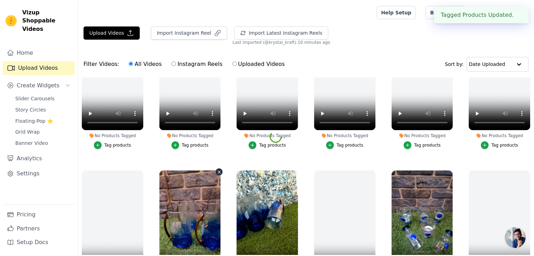
scroll to position [509, 0]
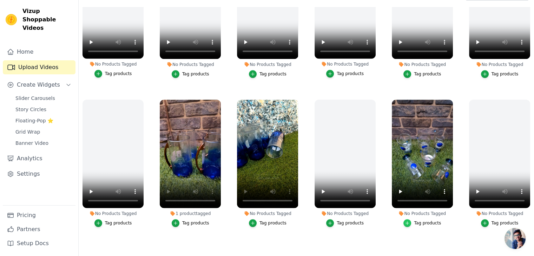
click at [407, 221] on icon "button" at bounding box center [407, 223] width 5 height 5
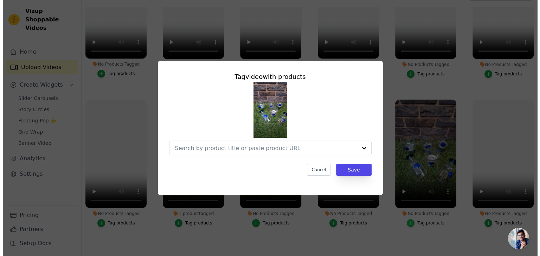
scroll to position [514, 0]
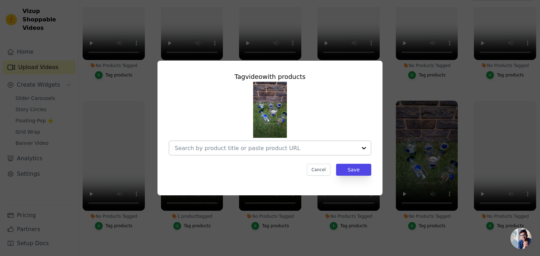
click at [277, 145] on input "No Products Tagged Tag video with products Cancel Save Tag products" at bounding box center [266, 148] width 182 height 7
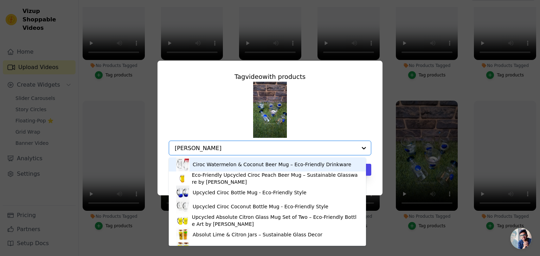
type input "ciroc"
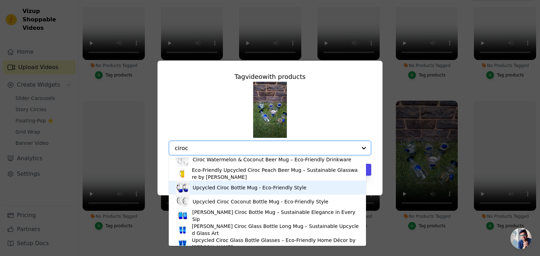
scroll to position [10, 0]
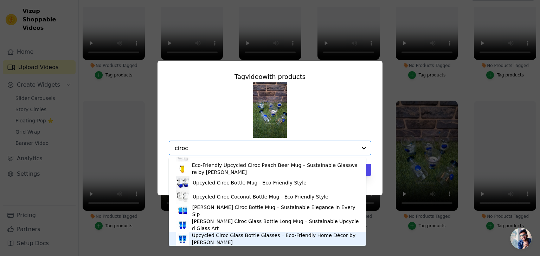
click at [209, 236] on div "Upcycled Ciroc Glass Bottle Glasses – Eco-Friendly Home Décor by [PERSON_NAME]" at bounding box center [275, 239] width 167 height 14
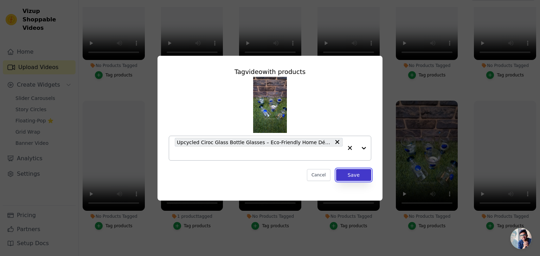
click at [352, 175] on button "Save" at bounding box center [353, 175] width 35 height 12
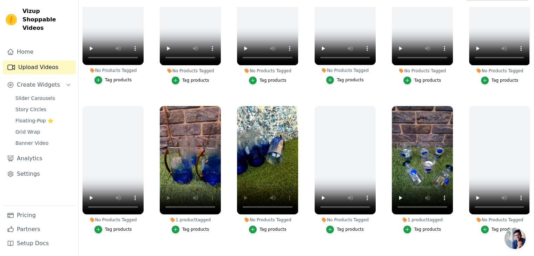
scroll to position [492, 0]
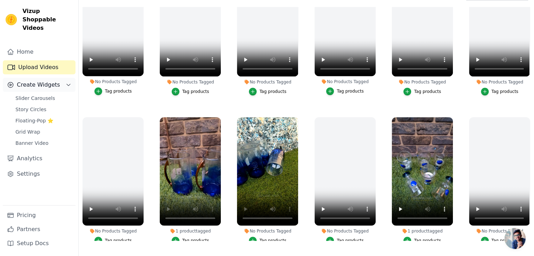
click at [34, 81] on span "Create Widgets" at bounding box center [38, 85] width 43 height 8
click at [27, 95] on span "Slider Carousels" at bounding box center [35, 98] width 40 height 7
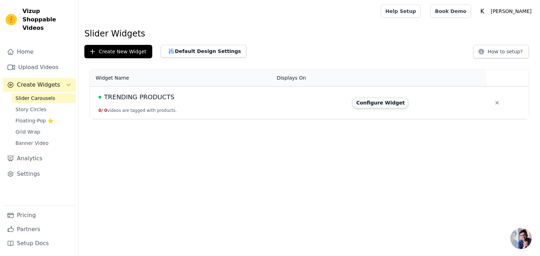
click at [365, 104] on button "Configure Widget" at bounding box center [380, 102] width 57 height 11
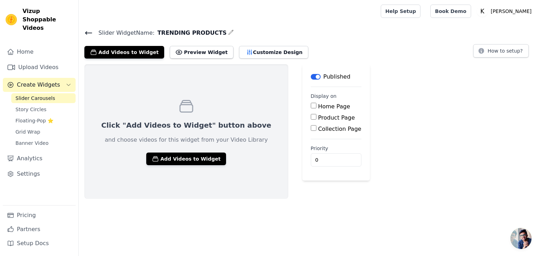
click at [311, 108] on input "Home Page" at bounding box center [314, 106] width 6 height 6
checkbox input "true"
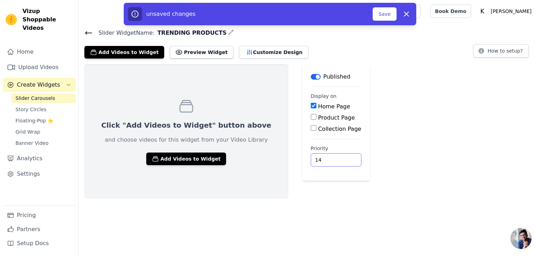
click at [312, 156] on input "14" at bounding box center [336, 160] width 51 height 13
click at [312, 161] on input "13" at bounding box center [336, 160] width 51 height 13
click at [312, 161] on input "12" at bounding box center [336, 160] width 51 height 13
click at [312, 161] on input "11" at bounding box center [336, 160] width 51 height 13
type input "10"
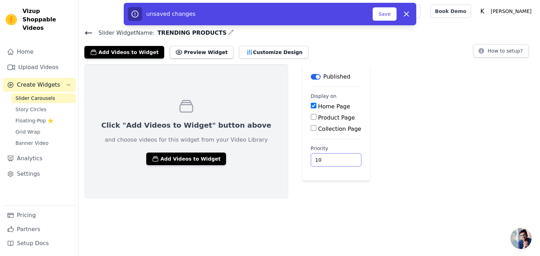
click at [312, 161] on input "10" at bounding box center [336, 160] width 51 height 13
click at [189, 161] on button "Add Videos to Widget" at bounding box center [186, 159] width 80 height 13
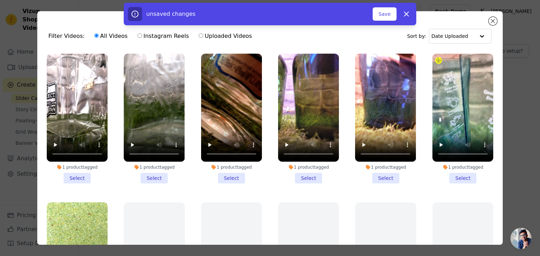
click at [80, 176] on li "1 product tagged Select" at bounding box center [77, 119] width 61 height 130
click at [0, 0] on input "1 product tagged Select" at bounding box center [0, 0] width 0 height 0
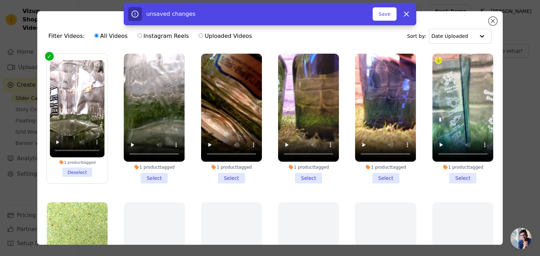
click at [456, 175] on li "1 product tagged Select" at bounding box center [462, 119] width 61 height 130
click at [0, 0] on input "1 product tagged Select" at bounding box center [0, 0] width 0 height 0
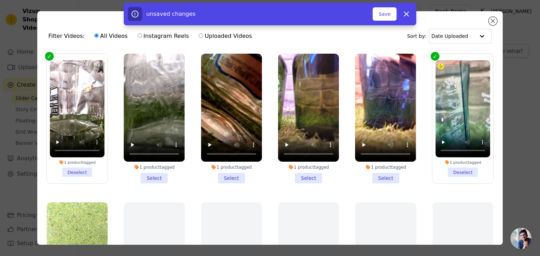
click at [150, 177] on li "1 product tagged Select" at bounding box center [154, 119] width 61 height 130
click at [0, 0] on input "1 product tagged Select" at bounding box center [0, 0] width 0 height 0
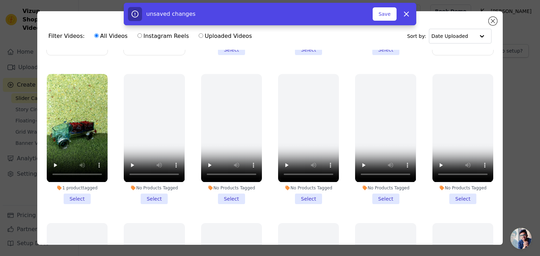
scroll to position [141, 0]
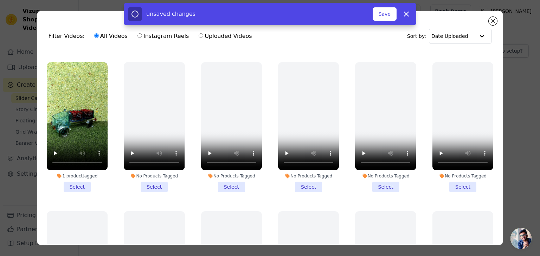
click at [73, 182] on li "1 product tagged Select" at bounding box center [77, 127] width 61 height 130
click at [0, 0] on input "1 product tagged Select" at bounding box center [0, 0] width 0 height 0
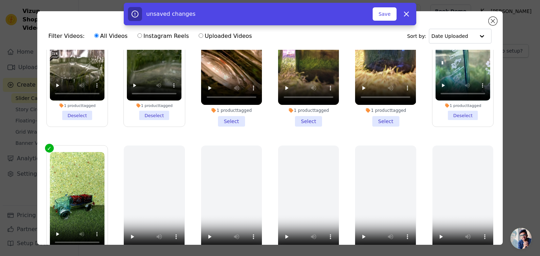
scroll to position [35, 0]
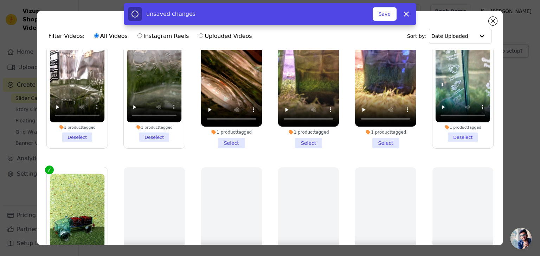
click at [235, 139] on li "1 product tagged Select" at bounding box center [231, 84] width 61 height 130
click at [0, 0] on input "1 product tagged Select" at bounding box center [0, 0] width 0 height 0
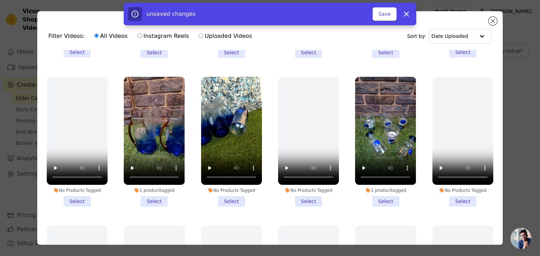
scroll to position [597, 0]
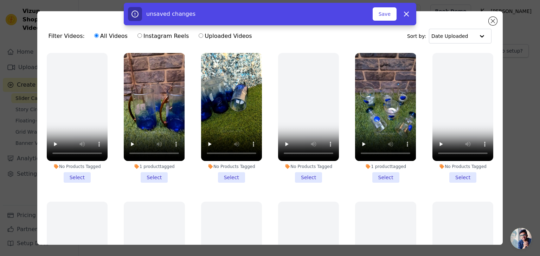
click at [155, 165] on li "1 product tagged Select" at bounding box center [154, 118] width 61 height 130
click at [0, 0] on input "1 product tagged Select" at bounding box center [0, 0] width 0 height 0
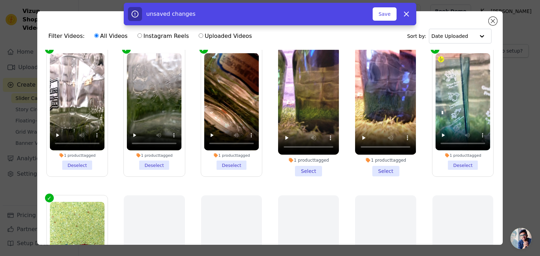
scroll to position [0, 0]
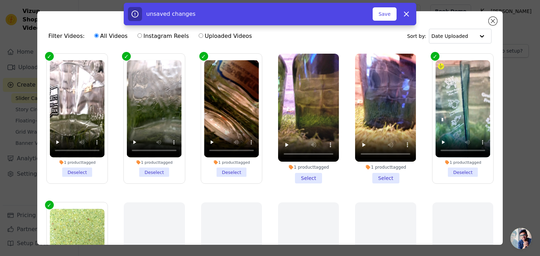
click at [234, 170] on li "1 product tagged Deselect" at bounding box center [231, 118] width 55 height 117
click at [0, 0] on input "1 product tagged Deselect" at bounding box center [0, 0] width 0 height 0
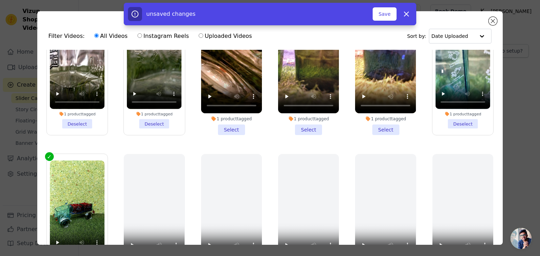
scroll to position [35, 0]
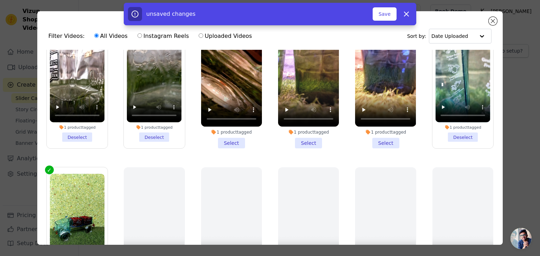
click at [333, 64] on div "Click "Add Videos to Widget" button above and choose videos for this widget fro…" at bounding box center [309, 131] width 461 height 135
click at [228, 142] on li "1 product tagged Select" at bounding box center [231, 84] width 61 height 130
click at [0, 0] on input "1 product tagged Select" at bounding box center [0, 0] width 0 height 0
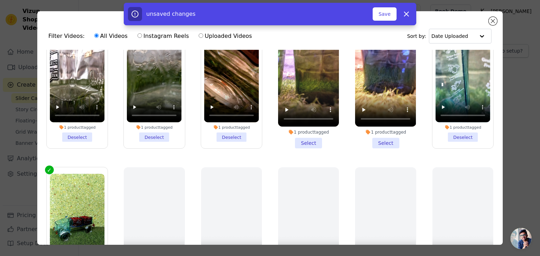
click at [301, 139] on li "1 product tagged Select" at bounding box center [308, 84] width 61 height 130
click at [0, 0] on input "1 product tagged Select" at bounding box center [0, 0] width 0 height 0
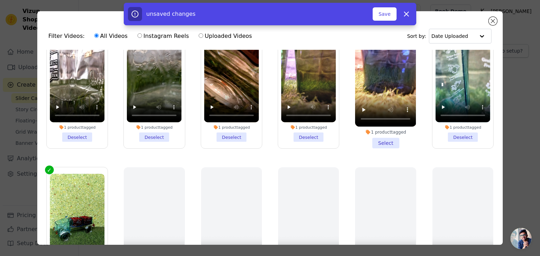
click at [376, 140] on li "1 product tagged Select" at bounding box center [385, 84] width 61 height 130
click at [0, 0] on input "1 product tagged Select" at bounding box center [0, 0] width 0 height 0
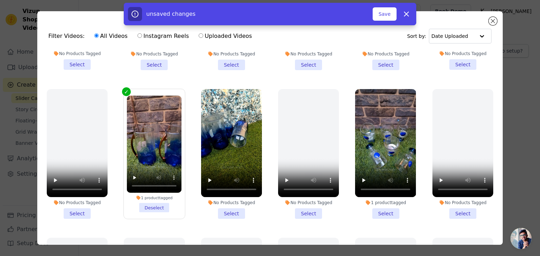
scroll to position [562, 0]
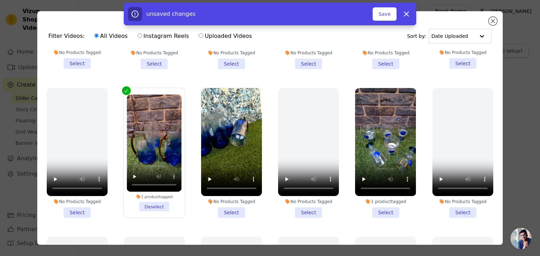
click at [382, 198] on li "1 product tagged Select" at bounding box center [385, 153] width 61 height 130
click at [0, 0] on input "1 product tagged Select" at bounding box center [0, 0] width 0 height 0
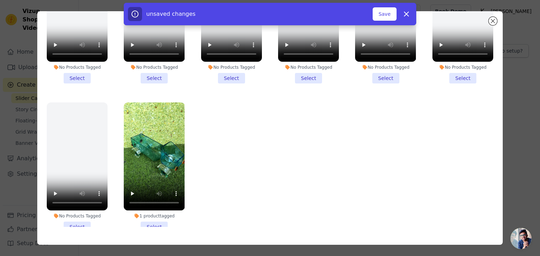
scroll to position [61, 0]
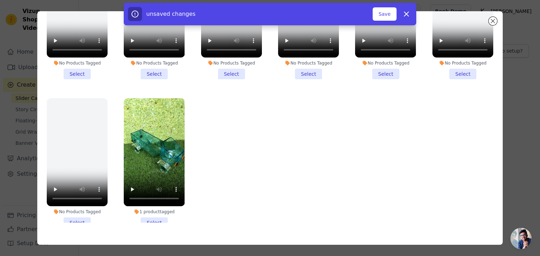
click at [152, 200] on li "1 product tagged Select" at bounding box center [154, 163] width 61 height 130
click at [0, 0] on input "1 product tagged Select" at bounding box center [0, 0] width 0 height 0
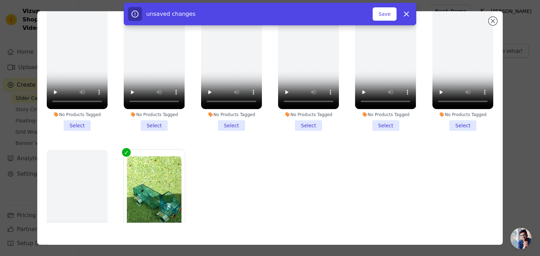
scroll to position [982, 0]
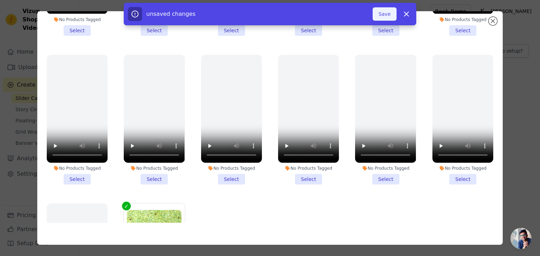
click at [383, 13] on button "Save" at bounding box center [384, 13] width 24 height 13
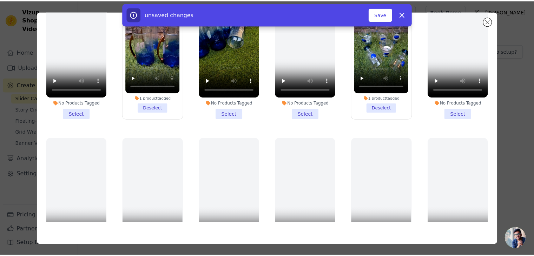
scroll to position [595, 0]
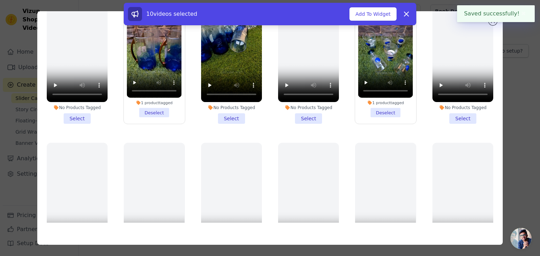
click at [492, 21] on div "Saved successfully! ✖" at bounding box center [496, 13] width 78 height 17
click at [372, 16] on button "Add To Widget" at bounding box center [372, 13] width 47 height 13
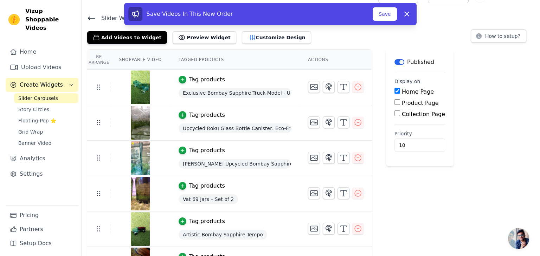
scroll to position [0, 0]
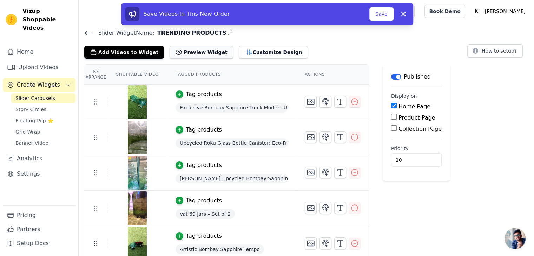
click at [197, 55] on button "Preview Widget" at bounding box center [201, 52] width 63 height 13
click at [381, 14] on button "Save" at bounding box center [382, 13] width 24 height 13
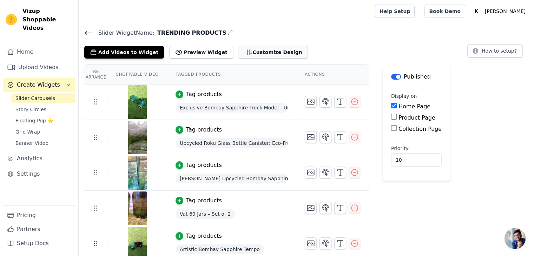
click at [240, 51] on button "Customize Design" at bounding box center [273, 52] width 69 height 13
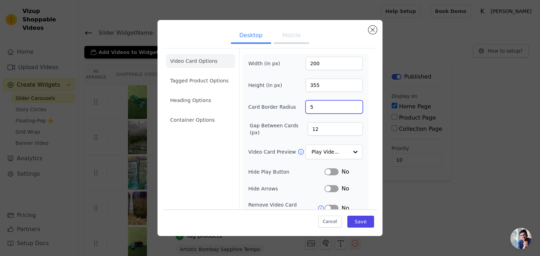
type input "5"
click at [350, 104] on input "5" at bounding box center [333, 106] width 57 height 13
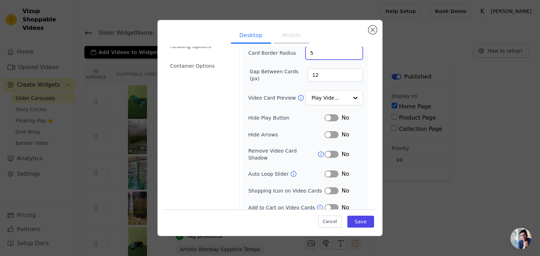
scroll to position [55, 0]
click at [327, 170] on button "Label" at bounding box center [331, 173] width 14 height 7
click at [328, 187] on button "Label" at bounding box center [331, 190] width 14 height 7
click at [326, 204] on button "Label" at bounding box center [331, 207] width 14 height 7
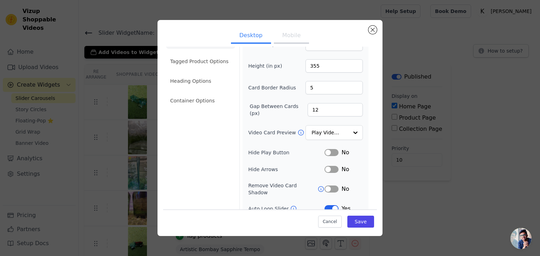
scroll to position [0, 0]
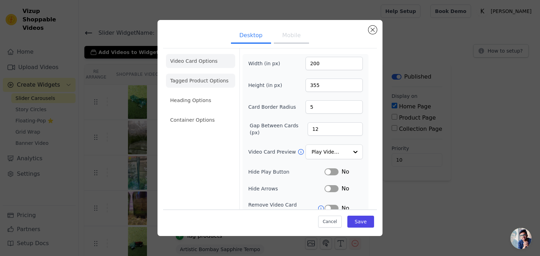
click at [192, 83] on li "Tagged Product Options" at bounding box center [200, 81] width 69 height 14
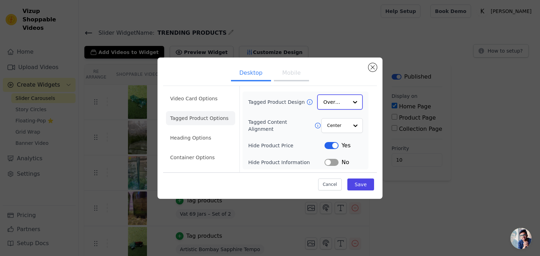
click at [339, 103] on input "Tagged Product Design" at bounding box center [335, 102] width 25 height 14
click at [339, 102] on input "Tagged Product Design" at bounding box center [335, 102] width 25 height 14
click at [339, 103] on input "Tagged Product Design" at bounding box center [335, 102] width 25 height 14
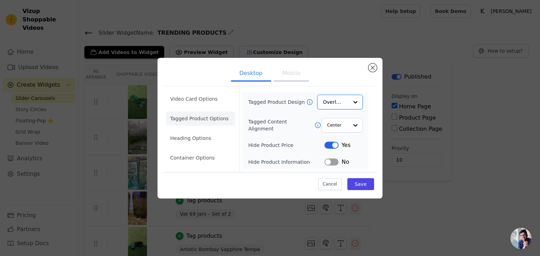
click at [332, 145] on button "Label" at bounding box center [331, 145] width 14 height 7
click at [335, 145] on button "Label" at bounding box center [331, 145] width 14 height 7
click at [361, 184] on button "Save" at bounding box center [360, 184] width 27 height 12
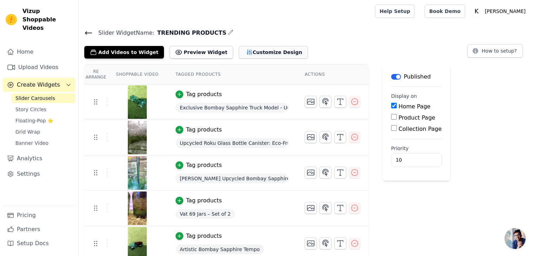
click at [252, 51] on button "Customize Design" at bounding box center [273, 52] width 69 height 13
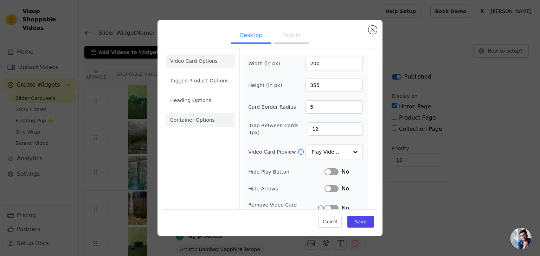
click at [195, 120] on li "Container Options" at bounding box center [200, 120] width 69 height 14
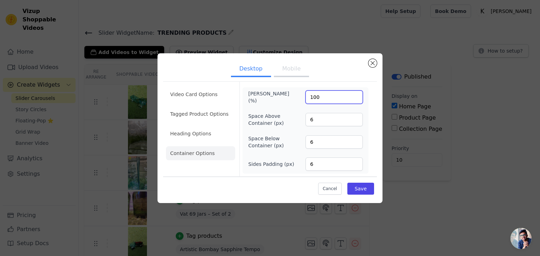
click at [357, 95] on input "100" at bounding box center [333, 97] width 57 height 13
click at [356, 95] on input "100" at bounding box center [333, 97] width 57 height 13
click at [286, 69] on button "Mobile" at bounding box center [291, 69] width 35 height 15
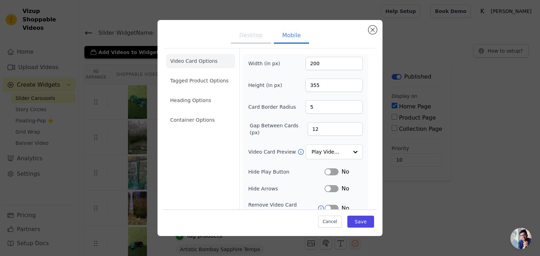
click at [248, 36] on button "Desktop" at bounding box center [251, 35] width 40 height 15
click at [190, 118] on li "Container Options" at bounding box center [200, 120] width 69 height 14
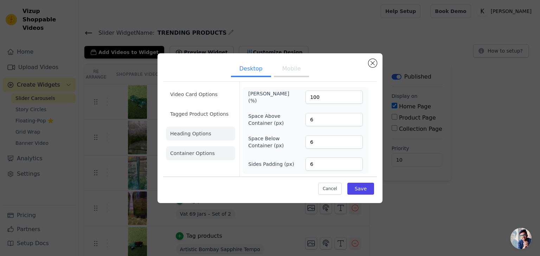
click at [186, 136] on li "Heading Options" at bounding box center [200, 134] width 69 height 14
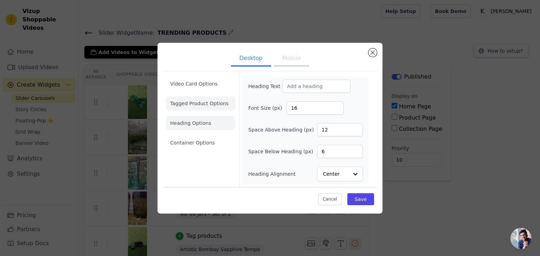
click at [187, 105] on li "Tagged Product Options" at bounding box center [200, 104] width 69 height 14
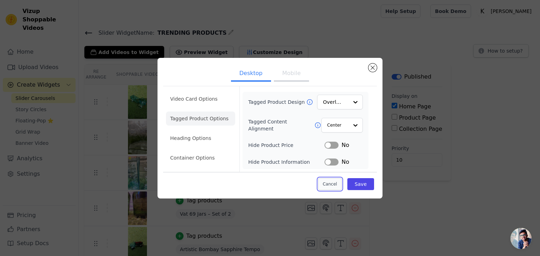
click at [329, 186] on button "Cancel" at bounding box center [330, 184] width 24 height 12
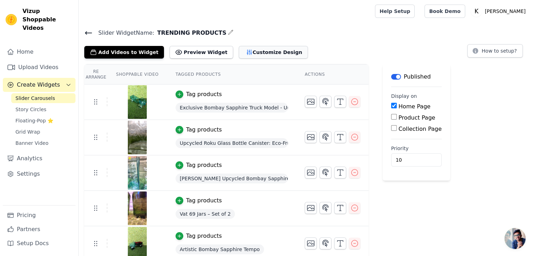
click at [247, 52] on icon "button" at bounding box center [249, 52] width 5 height 5
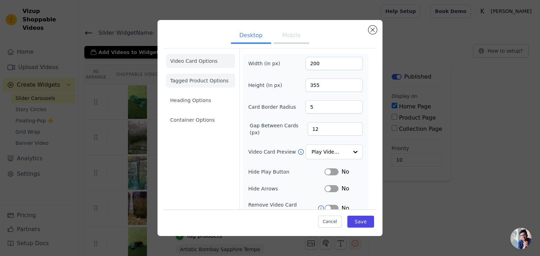
click at [197, 85] on li "Tagged Product Options" at bounding box center [200, 81] width 69 height 14
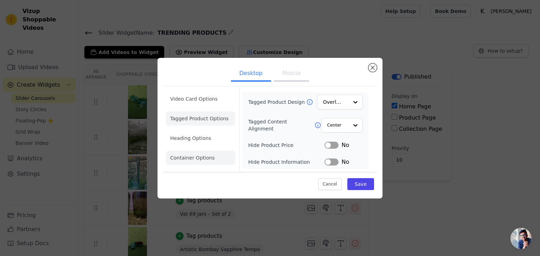
click at [191, 139] on li "Heading Options" at bounding box center [200, 138] width 69 height 14
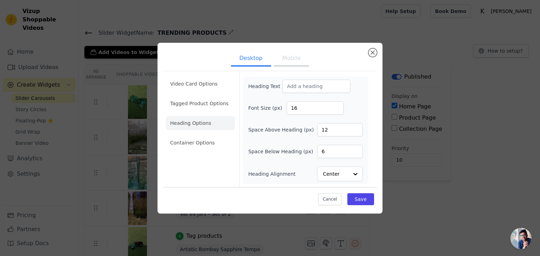
click at [201, 146] on li "Container Options" at bounding box center [200, 143] width 69 height 14
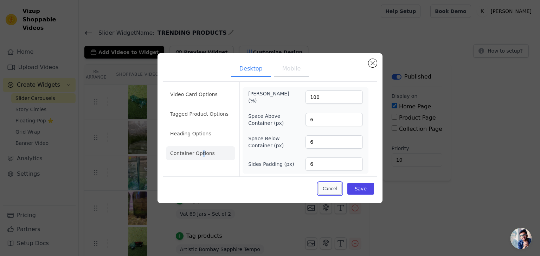
click at [334, 188] on button "Cancel" at bounding box center [330, 189] width 24 height 12
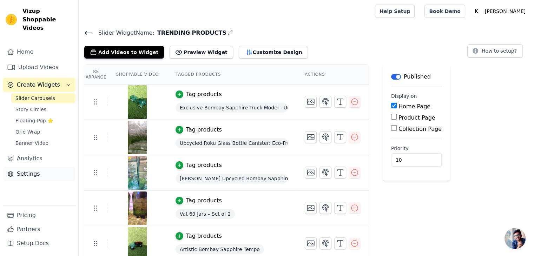
click at [36, 169] on link "Settings" at bounding box center [39, 174] width 73 height 14
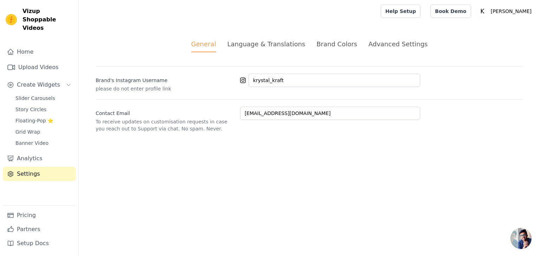
click at [336, 42] on div "Brand Colors" at bounding box center [336, 43] width 41 height 9
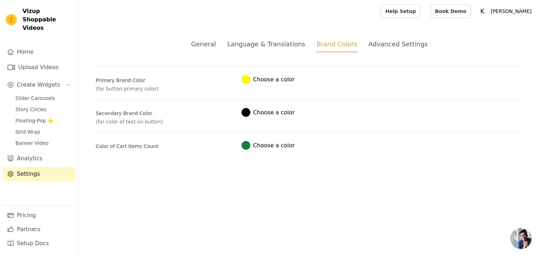
click at [247, 82] on div at bounding box center [245, 79] width 9 height 9
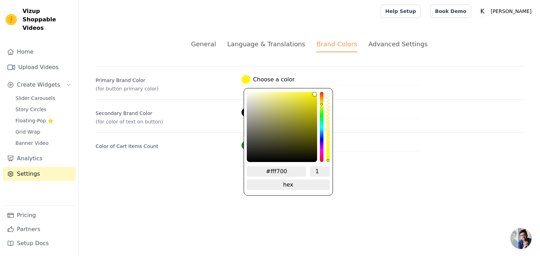
click at [289, 174] on input "#fff700" at bounding box center [277, 172] width 60 height 11
paste input "505903"
type input "#505903"
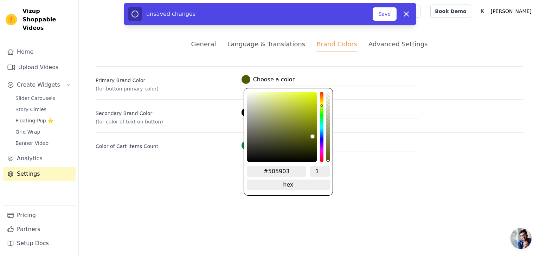
click at [294, 171] on input "#505903" at bounding box center [277, 172] width 60 height 11
click at [362, 168] on html "Vizup Shoppable Videos Home Upload Videos Create Widgets Slider Carousels Story…" at bounding box center [270, 84] width 540 height 168
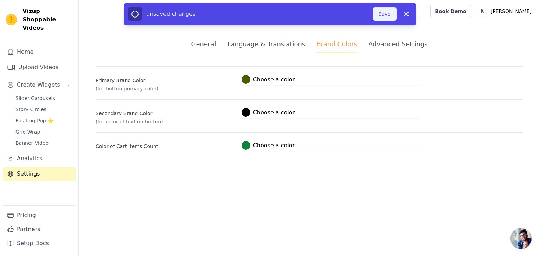
click at [381, 16] on button "Save" at bounding box center [384, 13] width 24 height 13
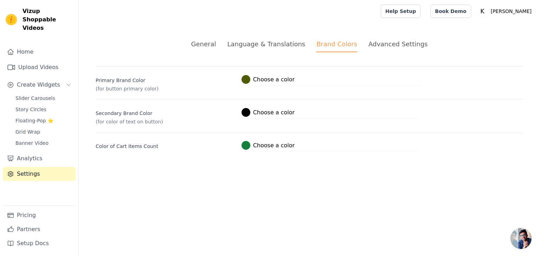
click at [245, 112] on div at bounding box center [245, 112] width 9 height 9
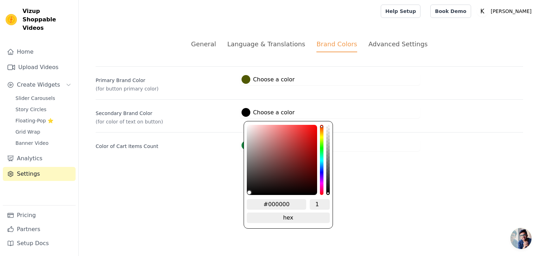
click at [291, 203] on input "#000000" at bounding box center [277, 205] width 60 height 11
type input "FEFF0"
type input "#000000"
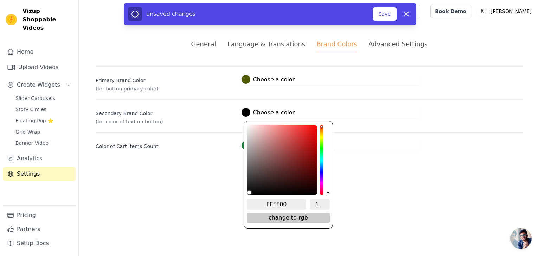
type input "FEFF00"
click at [298, 215] on span "change to rgb" at bounding box center [288, 218] width 83 height 11
click at [294, 216] on span "change to hsv" at bounding box center [288, 218] width 83 height 11
click at [287, 216] on span "change to hex" at bounding box center [288, 218] width 83 height 11
click at [296, 206] on input "FEFF00" at bounding box center [277, 205] width 60 height 11
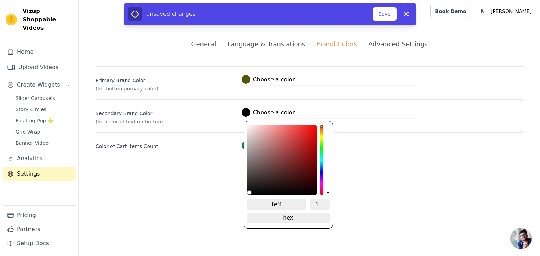
type input "feff0"
type input "#000000"
click at [240, 107] on button "#000000 Choose a color feff00 1 hex change to rgb" at bounding box center [268, 113] width 56 height 12
type input "feff00"
click at [290, 217] on span "change to rgb" at bounding box center [288, 218] width 83 height 11
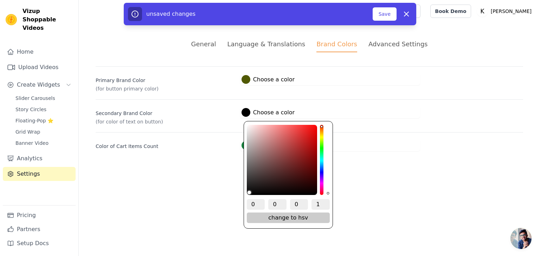
click at [289, 218] on span "change to hsv" at bounding box center [288, 218] width 83 height 11
click at [289, 217] on span "change to hex" at bounding box center [288, 218] width 83 height 11
click at [308, 217] on span "change to rgb" at bounding box center [288, 218] width 83 height 11
click at [308, 217] on span "change to hsv" at bounding box center [288, 218] width 83 height 11
click at [311, 216] on span "change to hex" at bounding box center [288, 218] width 83 height 11
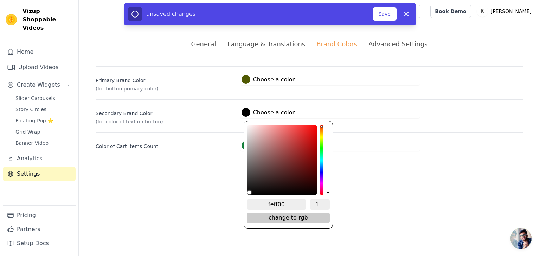
click at [311, 216] on span "change to rgb" at bounding box center [288, 218] width 83 height 11
click at [311, 215] on span "change to hsv" at bounding box center [288, 218] width 83 height 11
click at [356, 168] on html "Vizup Shoppable Videos Home Upload Videos Create Widgets Slider Carousels Story…" at bounding box center [270, 84] width 540 height 168
